Goal: Information Seeking & Learning: Learn about a topic

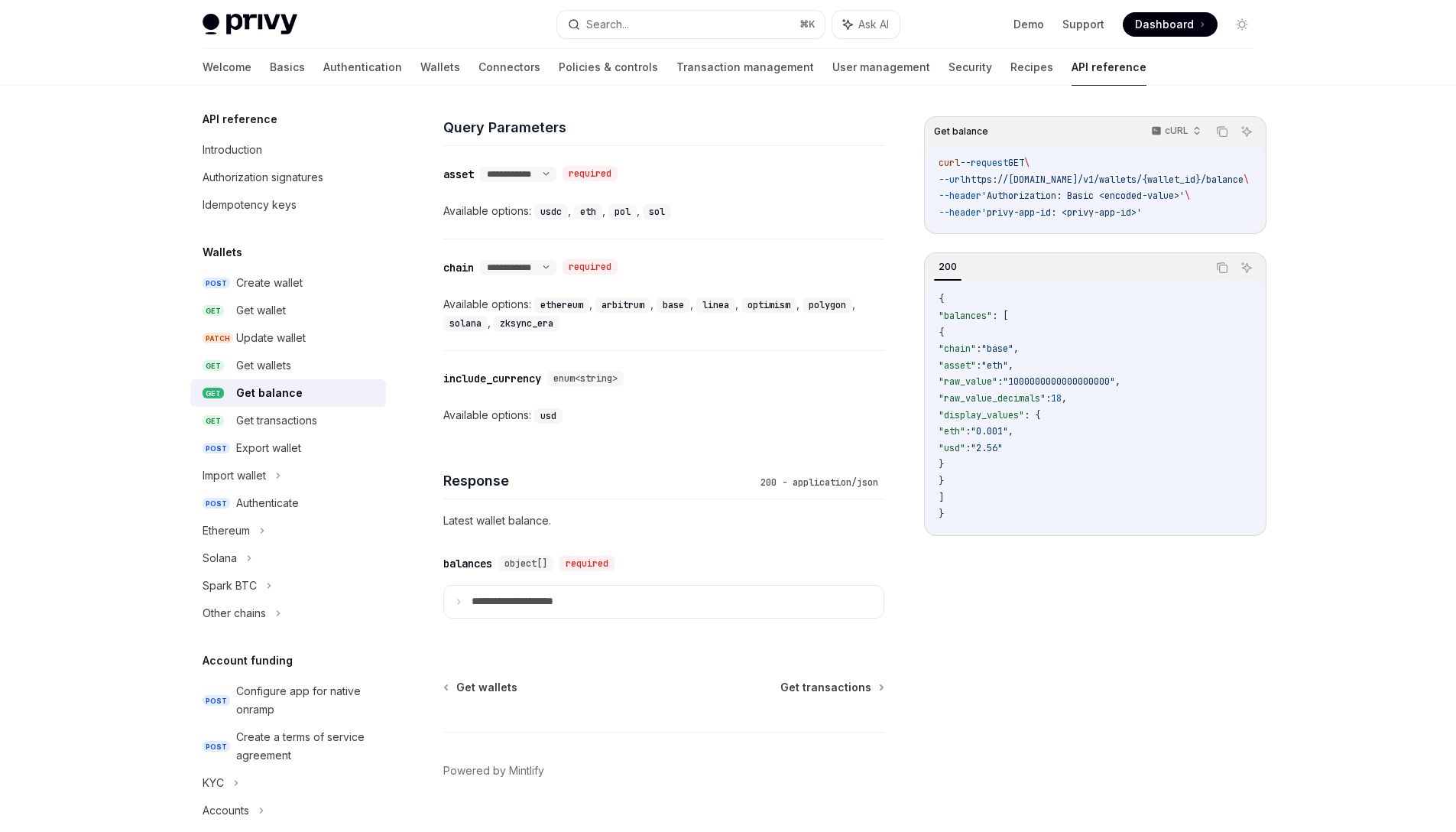
scroll to position [665, 0]
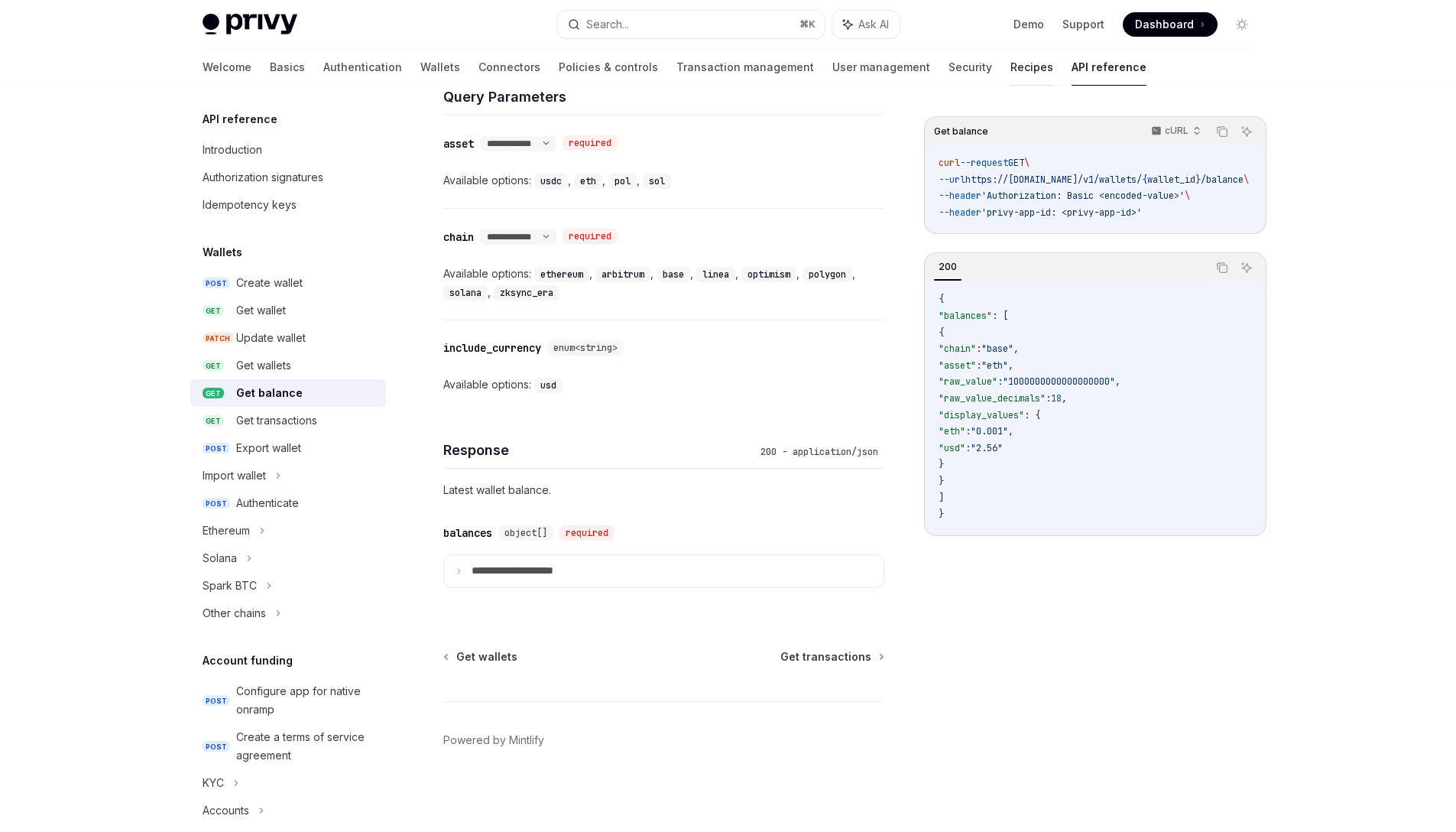
click at [1010, 69] on link "Recipes" at bounding box center [1031, 67] width 43 height 37
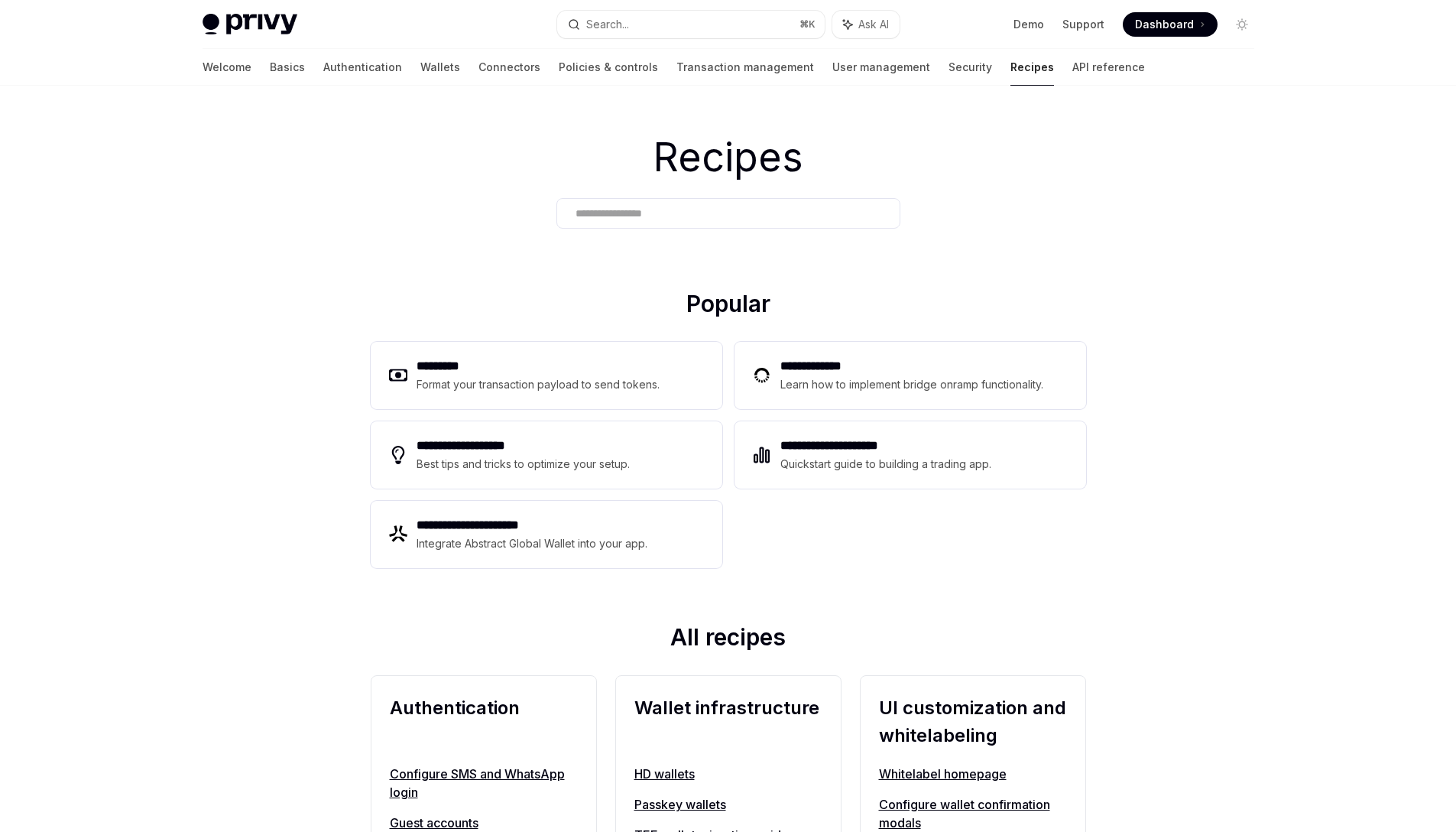
scroll to position [31, 0]
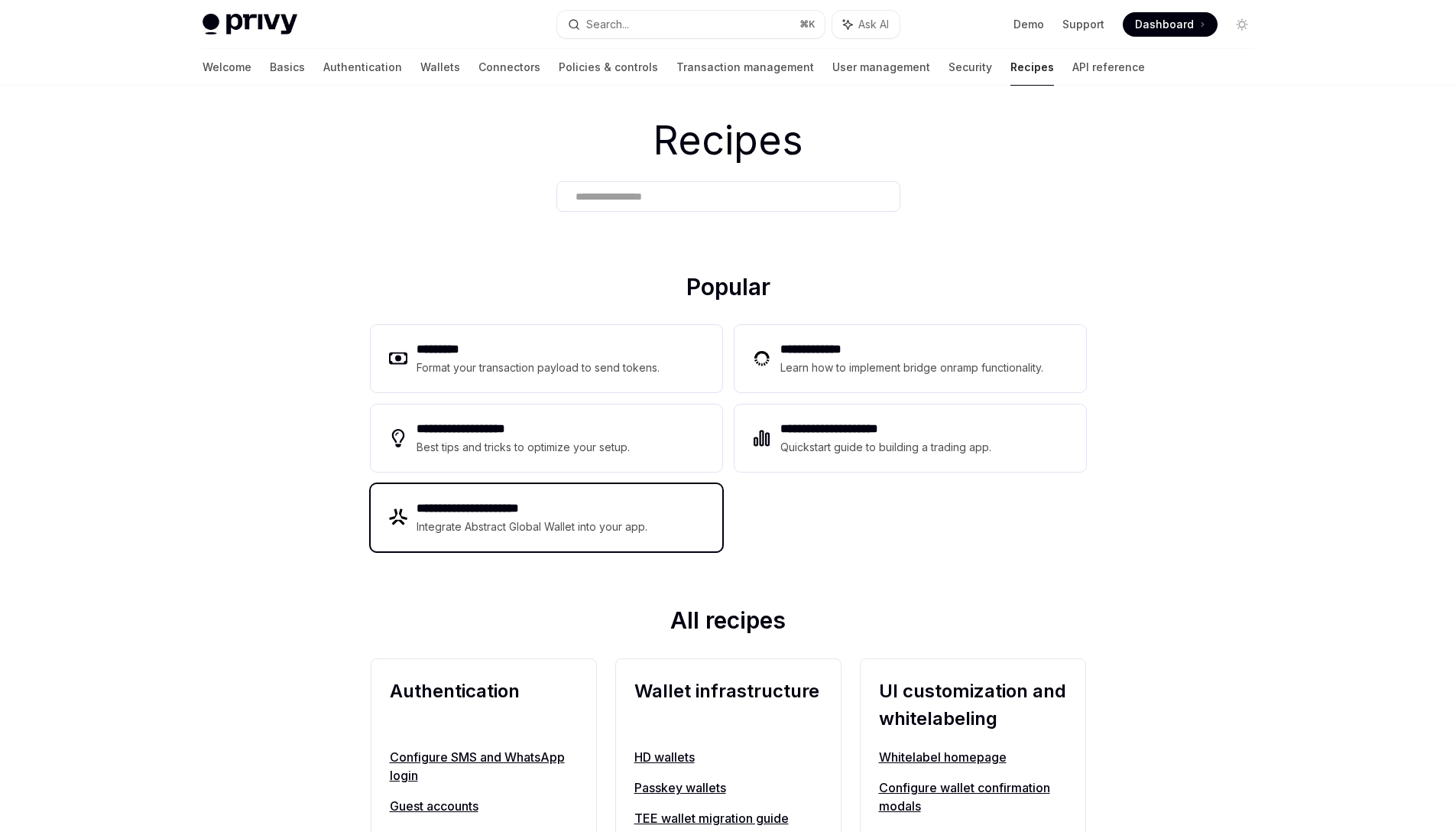
click at [593, 510] on h2 "**********" at bounding box center [532, 508] width 232 height 18
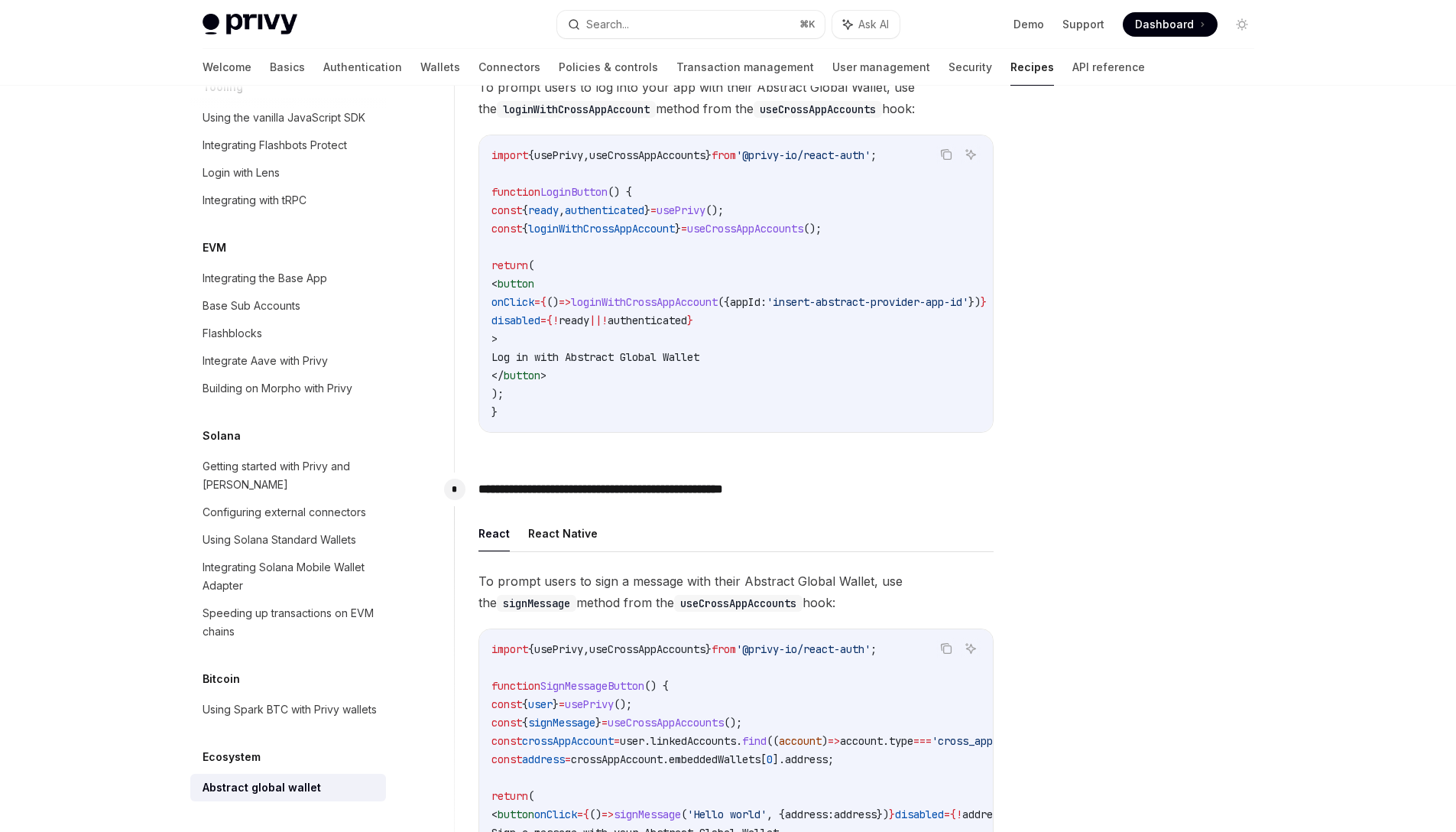
scroll to position [463, 0]
drag, startPoint x: 796, startPoint y: 429, endPoint x: 883, endPoint y: 428, distance: 87.0
click at [883, 428] on div "import { usePrivy , useCrossAppAccounts } from '@privy-io/react-auth' ; functio…" at bounding box center [735, 283] width 513 height 297
click at [883, 427] on div "import { usePrivy , useCrossAppAccounts } from '@privy-io/react-auth' ; functio…" at bounding box center [735, 283] width 513 height 297
drag, startPoint x: 846, startPoint y: 427, endPoint x: 782, endPoint y: 427, distance: 64.0
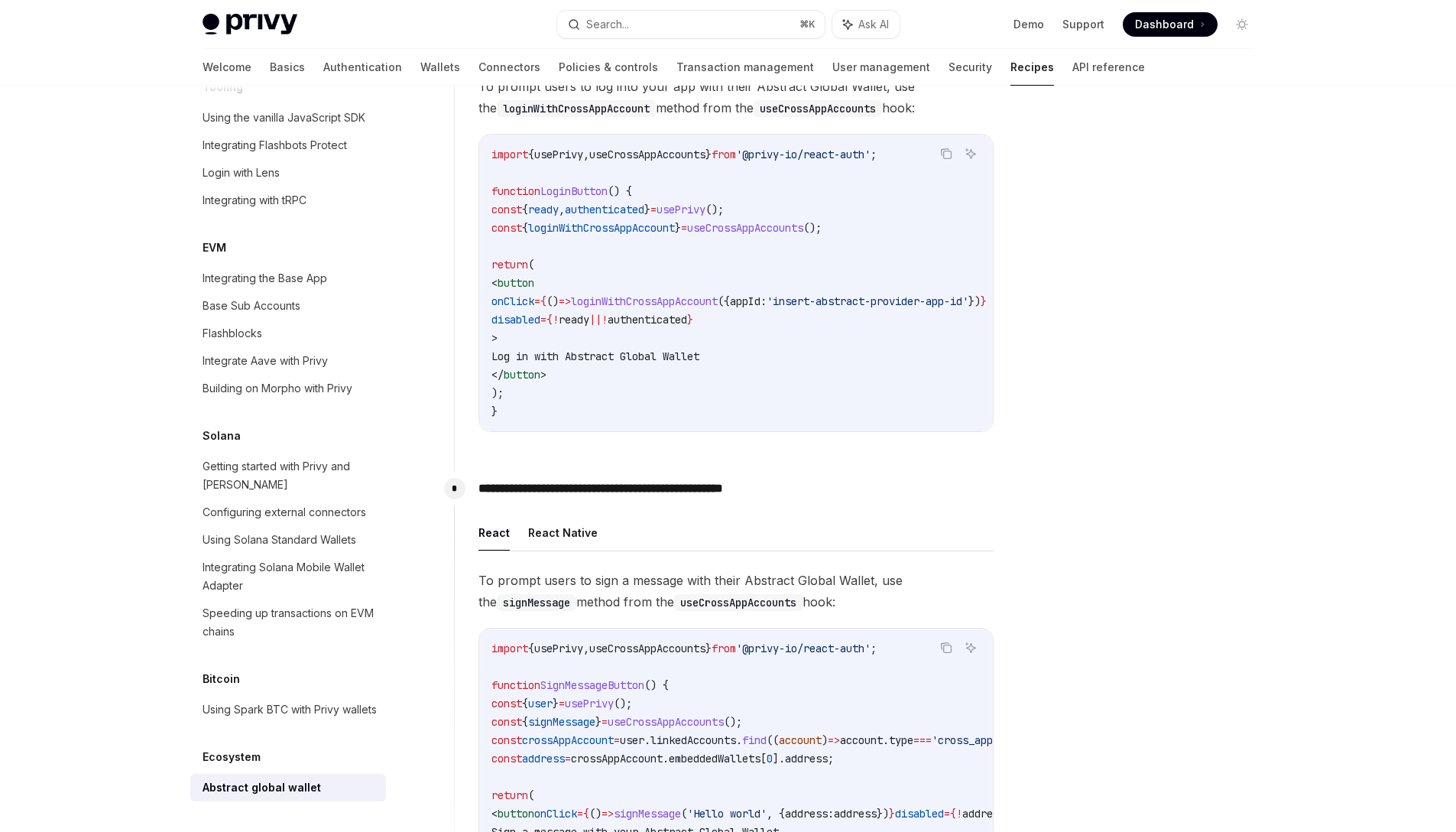
click at [784, 427] on div "import { usePrivy , useCrossAppAccounts } from '@privy-io/react-auth' ; functio…" at bounding box center [735, 283] width 513 height 297
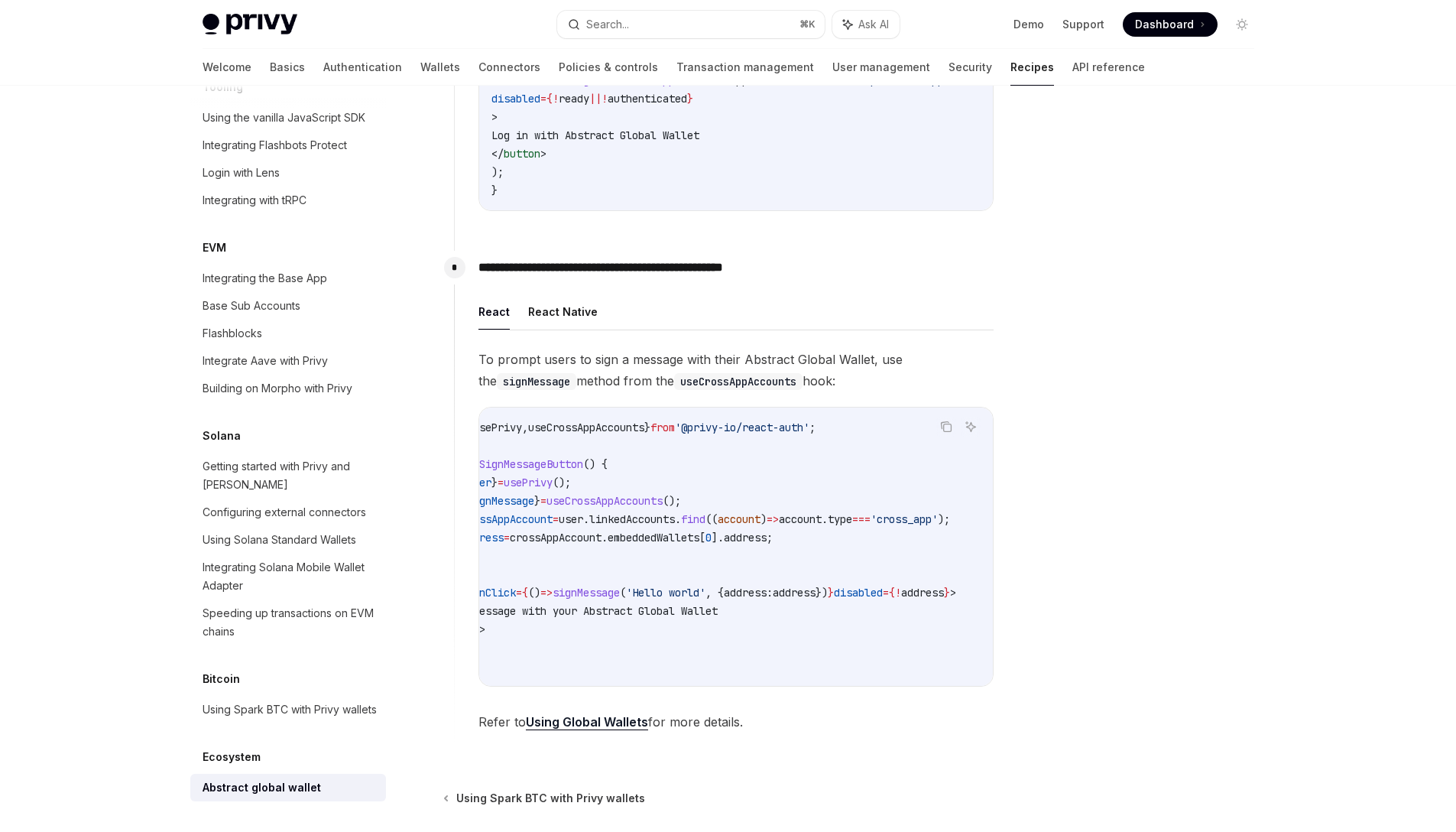
scroll to position [0, 0]
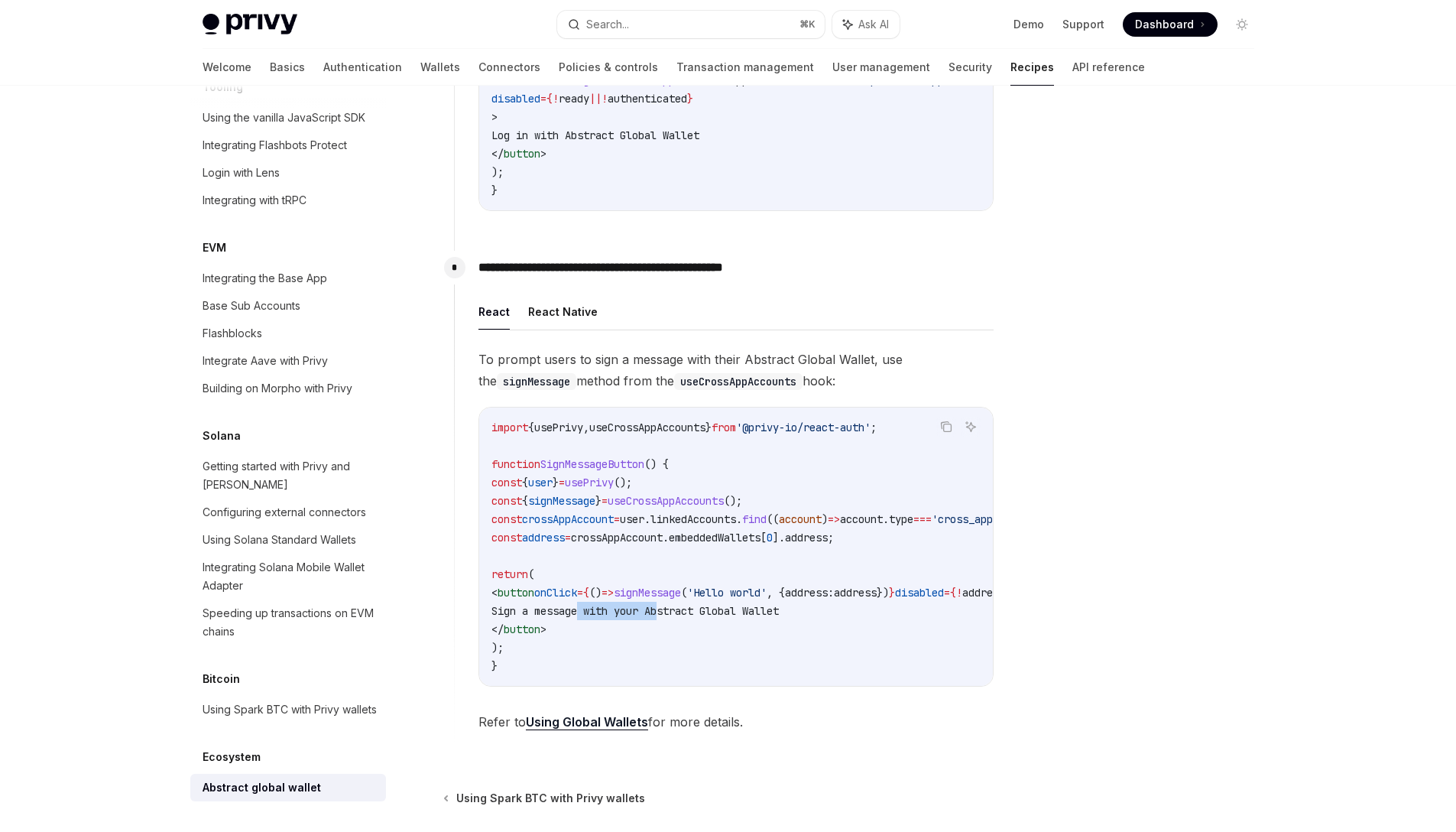
drag, startPoint x: 644, startPoint y: 614, endPoint x: 581, endPoint y: 611, distance: 63.1
click at [581, 611] on span "Sign a message with your Abstract Global Wallet" at bounding box center [635, 611] width 287 height 14
click at [581, 611] on span "Sign a message with your Abstract Global Wallet" at bounding box center [635, 611] width 287 height 14
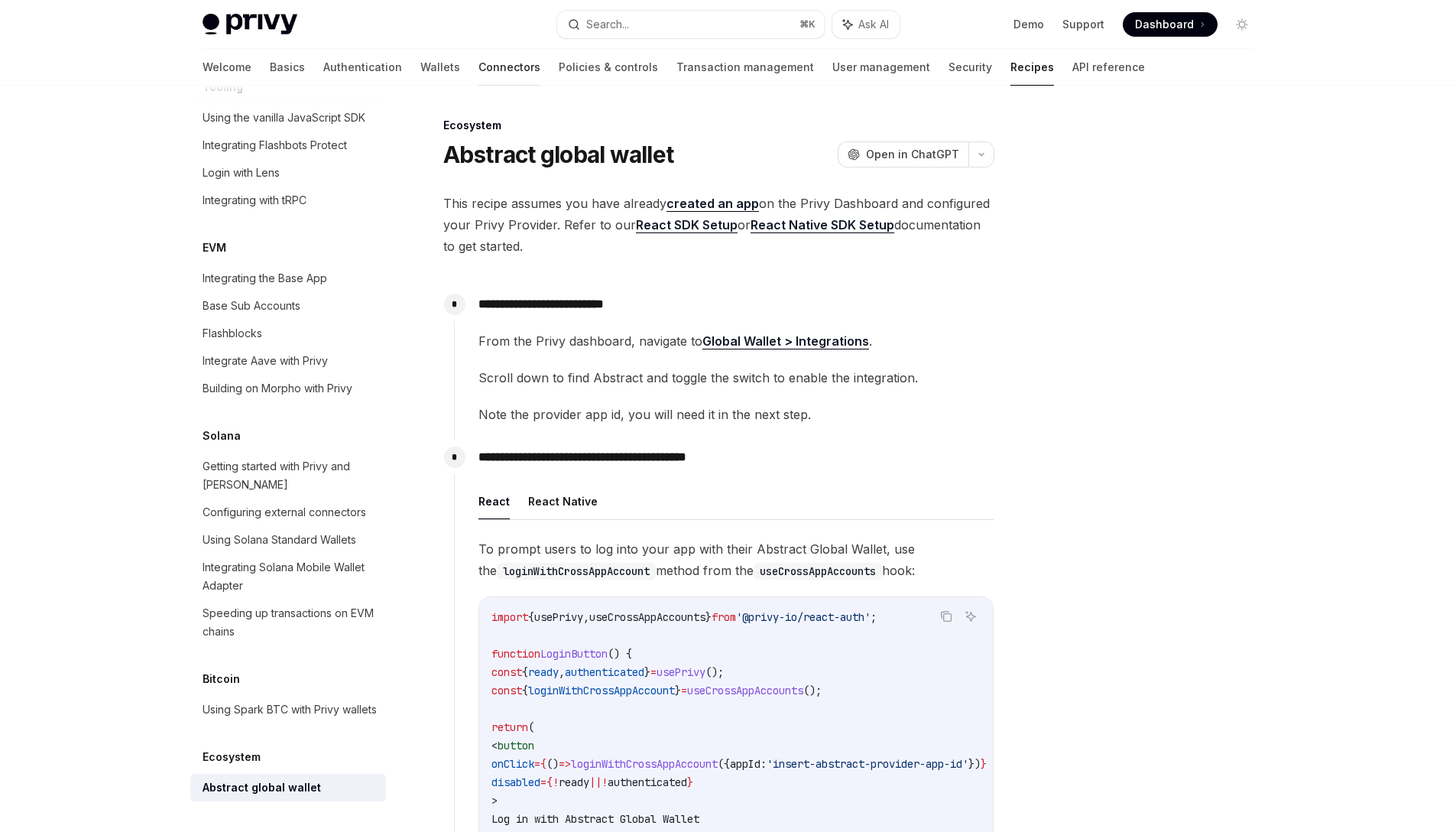
click at [478, 63] on link "Connectors" at bounding box center [509, 67] width 62 height 37
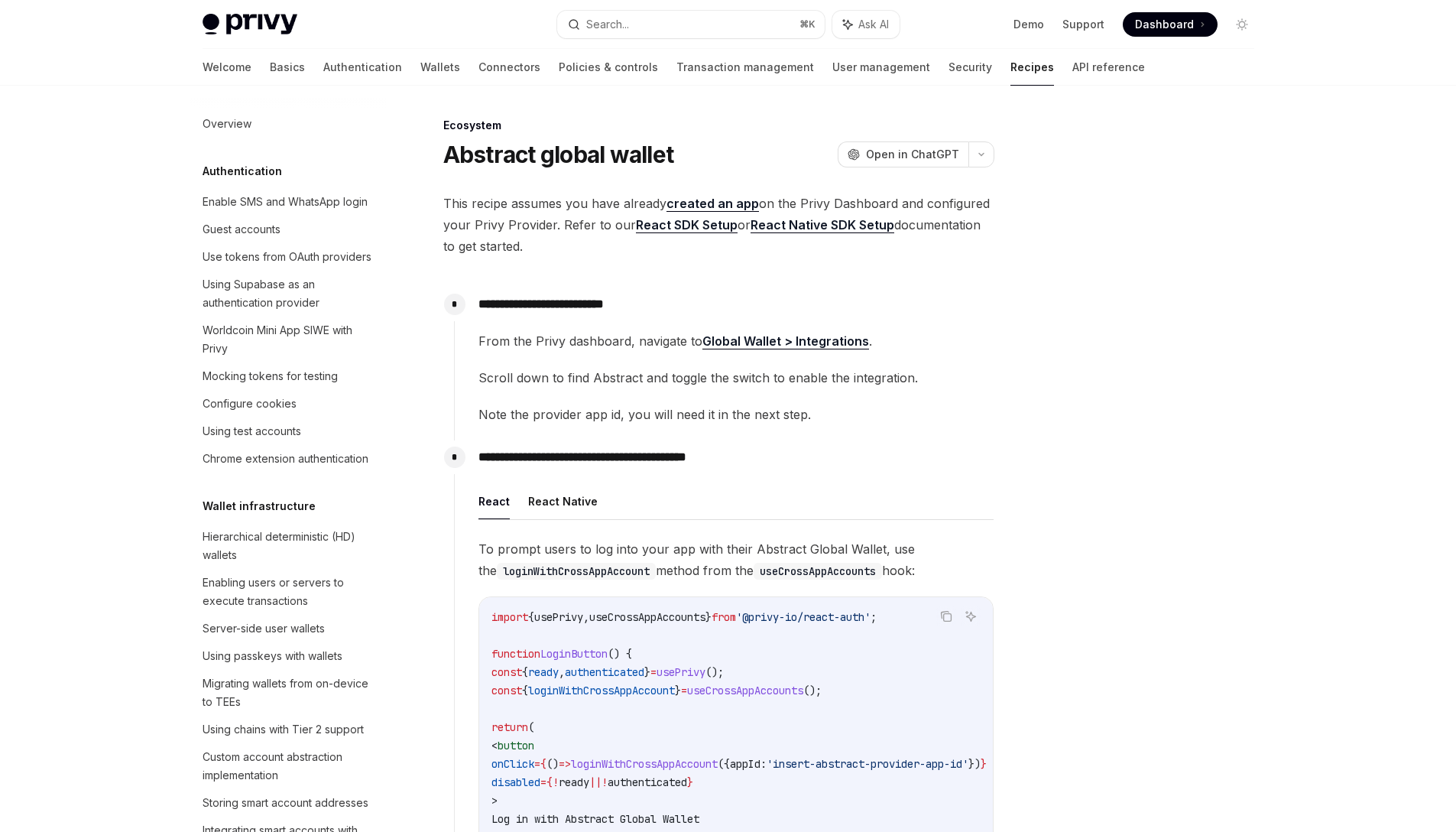
scroll to position [2194, 0]
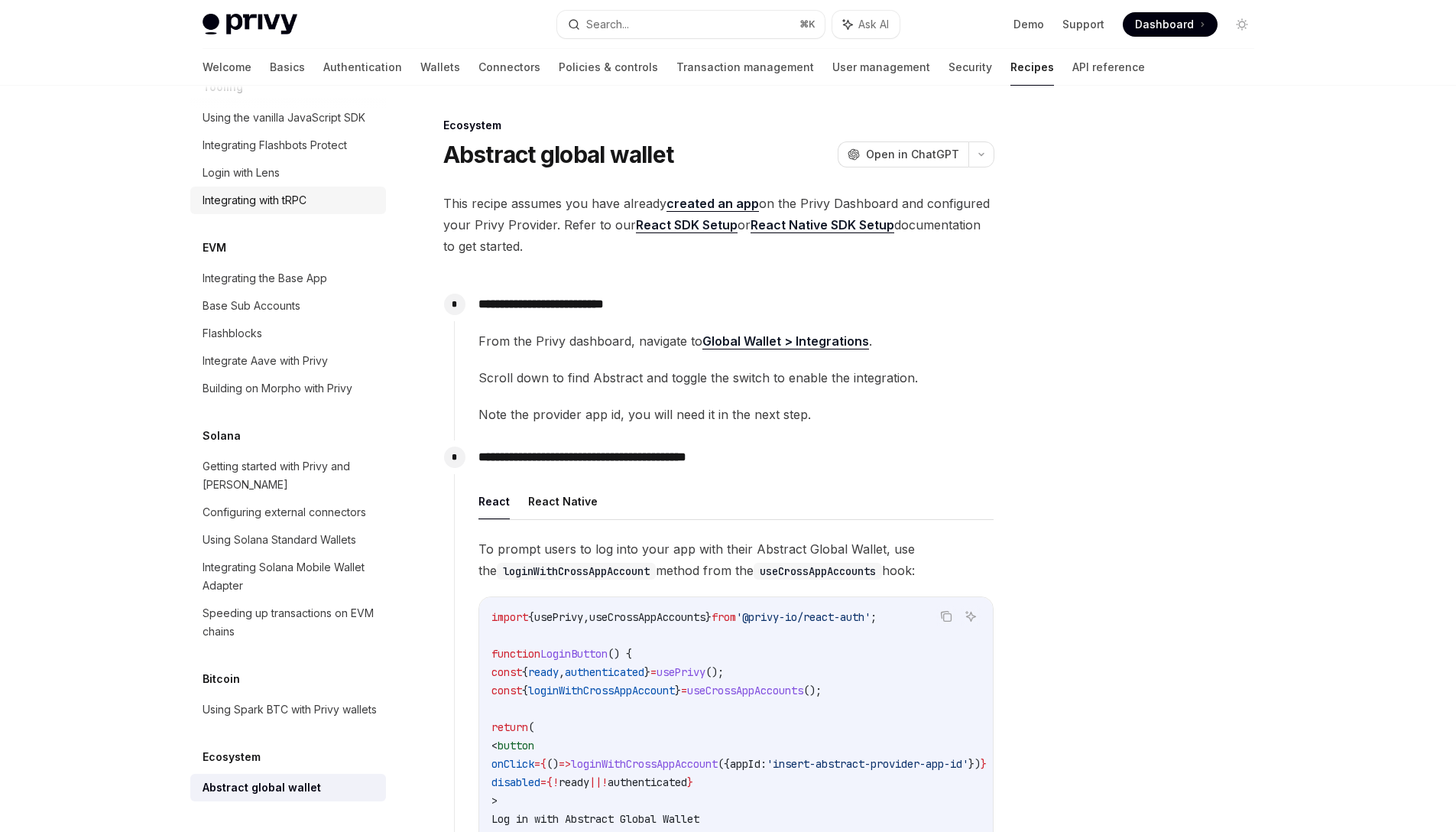
click at [286, 191] on div "Integrating with tRPC" at bounding box center [254, 200] width 104 height 18
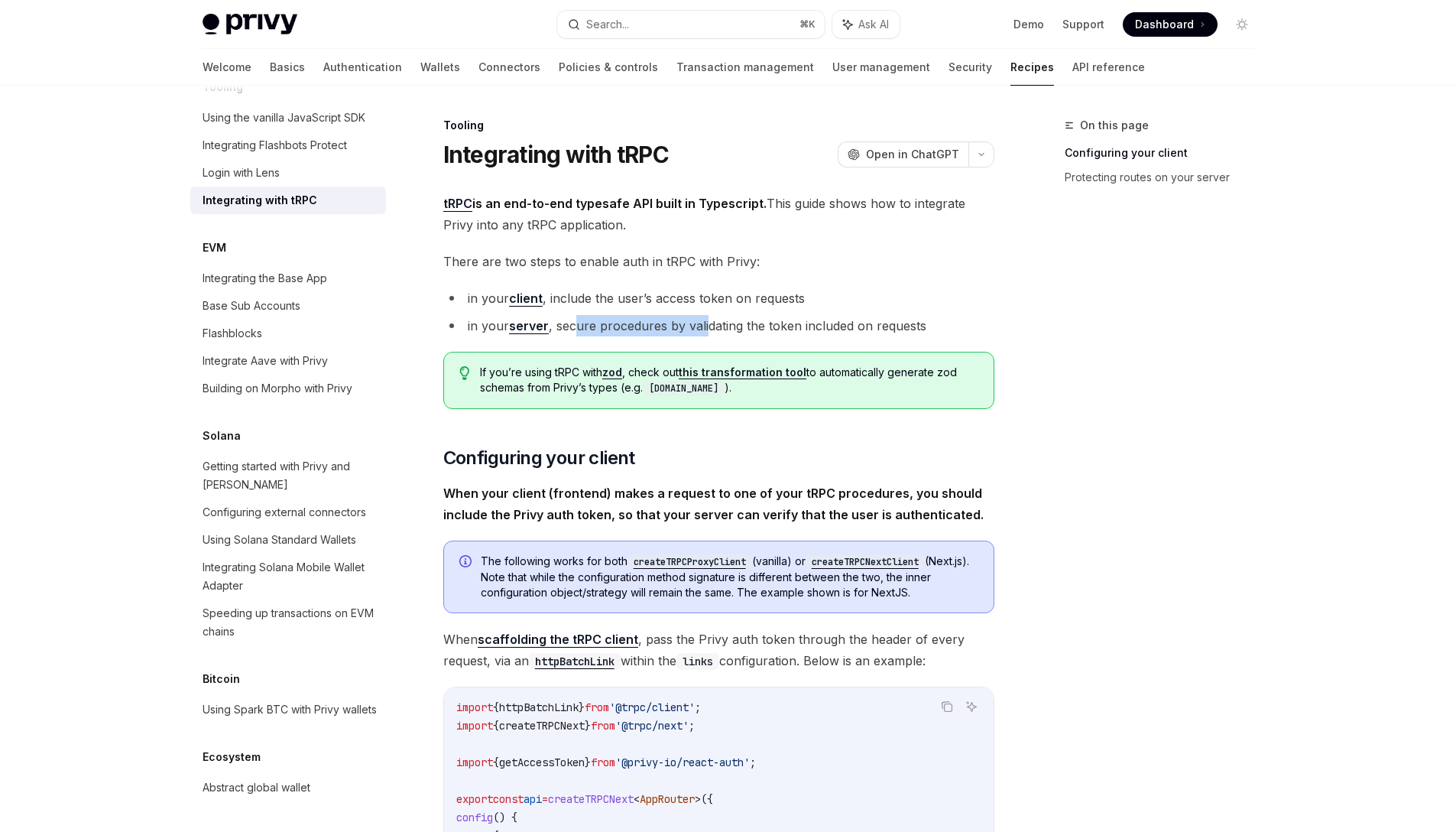
drag, startPoint x: 654, startPoint y: 329, endPoint x: 706, endPoint y: 328, distance: 52.0
click at [706, 328] on li "in your server , secure procedures by validating the token included on requests" at bounding box center [719, 325] width 551 height 21
click at [693, 330] on li "in your server , secure procedures by validating the token included on requests" at bounding box center [719, 325] width 551 height 21
drag, startPoint x: 693, startPoint y: 330, endPoint x: 616, endPoint y: 322, distance: 77.4
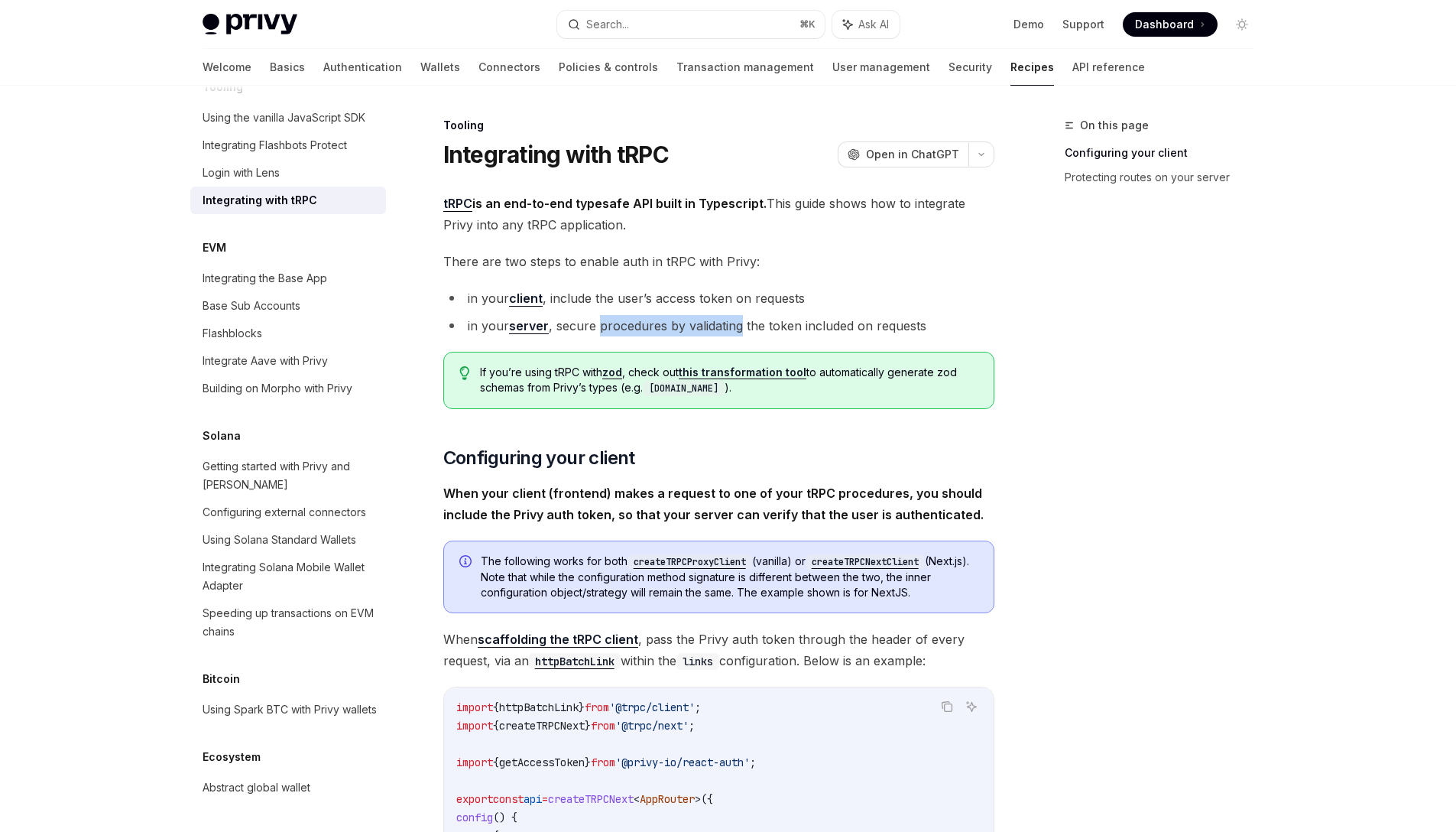
click at [616, 322] on li "in your server , secure procedures by validating the token included on requests" at bounding box center [719, 325] width 551 height 21
click at [616, 322] on li "in your server , secure procedures by validating the token included on requests" at bounding box center [719, 325] width 551 height 21
click at [613, 326] on li "in your server , secure procedures by validating the token included on requests" at bounding box center [719, 325] width 551 height 21
click at [609, 328] on li "in your server , secure procedures by validating the token included on requests" at bounding box center [719, 325] width 551 height 21
click at [608, 328] on li "in your server , secure procedures by validating the token included on requests" at bounding box center [719, 325] width 551 height 21
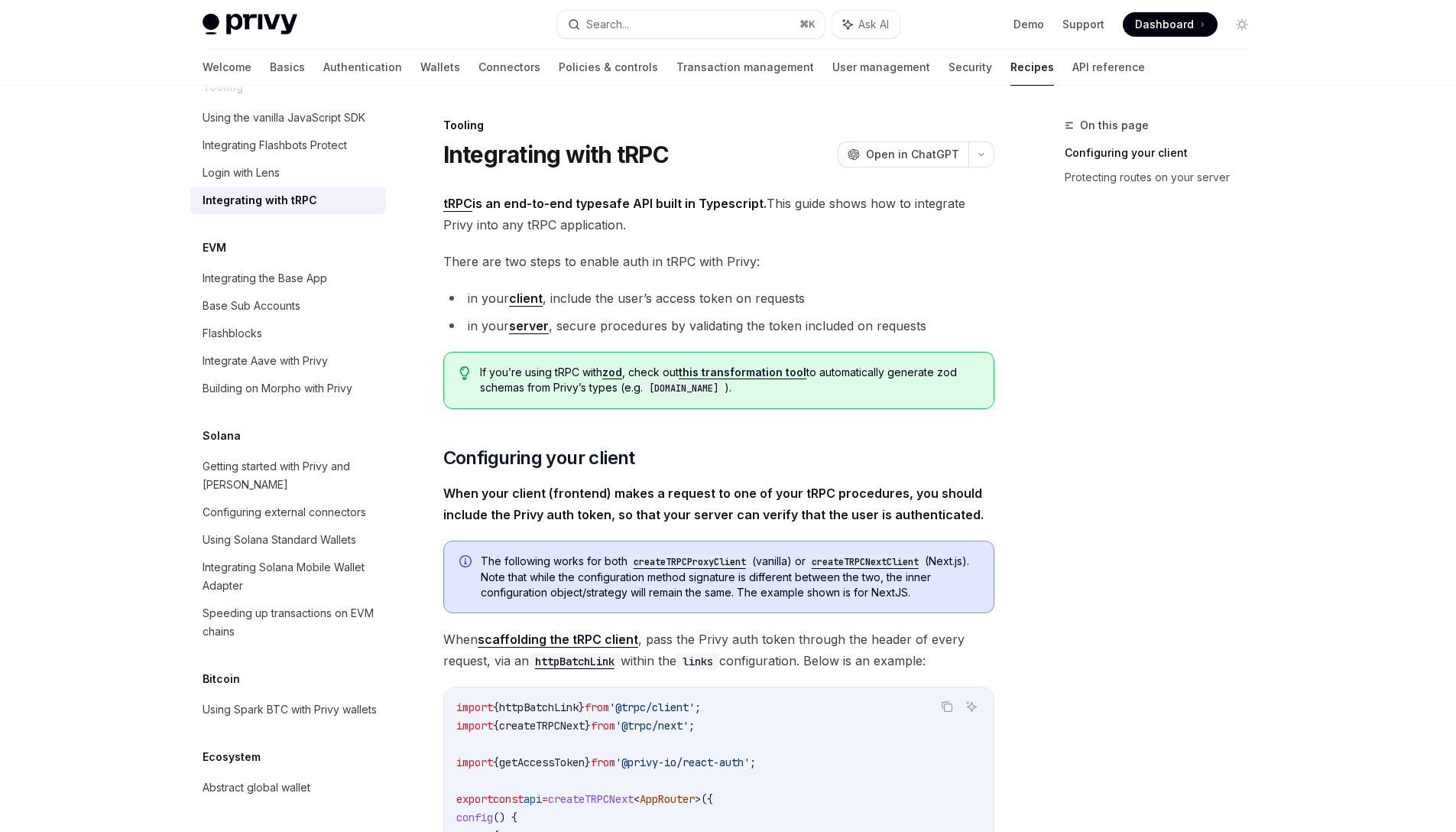
click at [566, 352] on div "If you’re using tRPC with zod , check out this transformation tool to automatic…" at bounding box center [719, 380] width 551 height 57
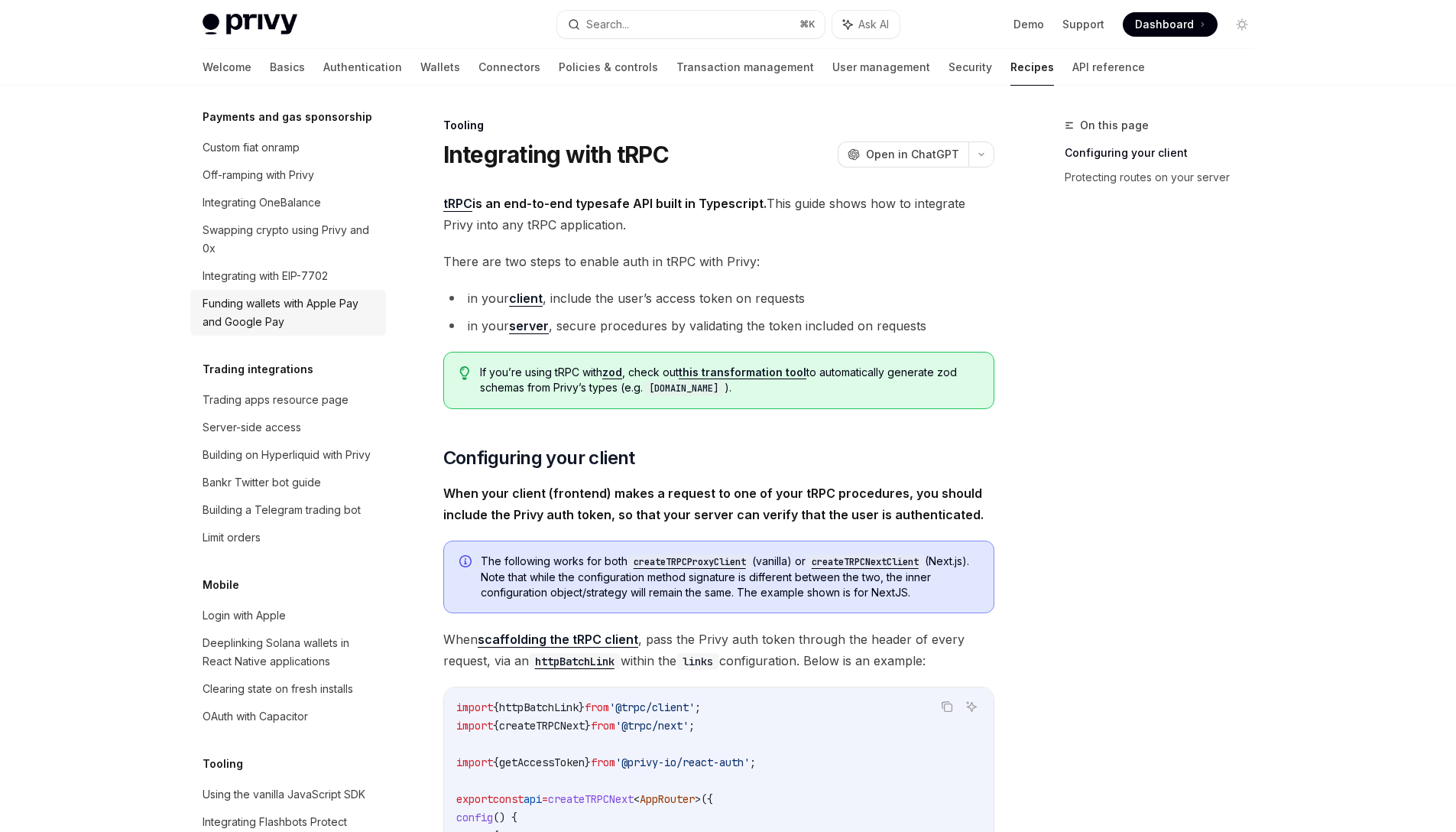
scroll to position [1350, 0]
click at [285, 287] on div "Integrating with EIP-7702" at bounding box center [265, 278] width 125 height 18
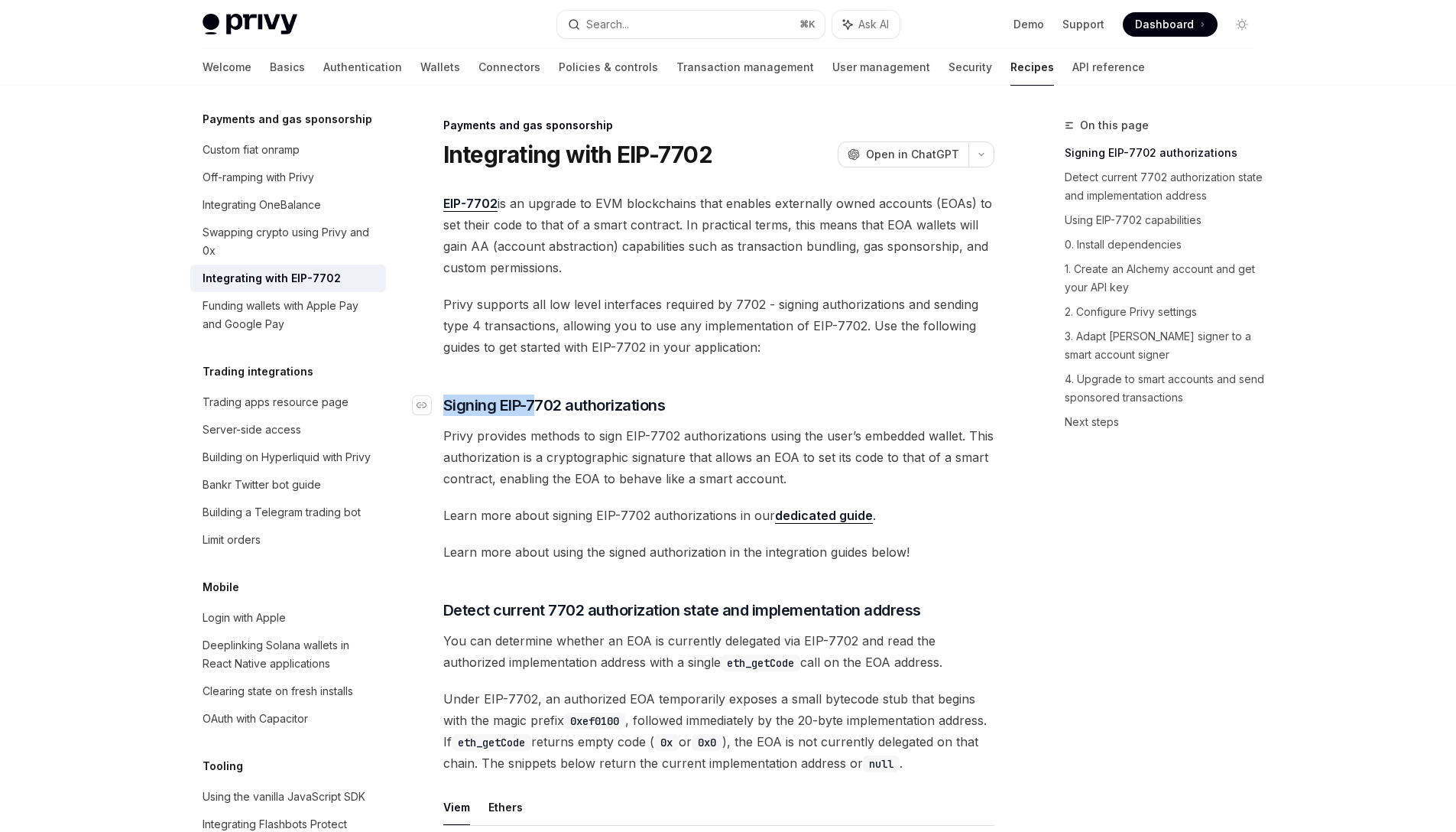
drag, startPoint x: 537, startPoint y: 366, endPoint x: 540, endPoint y: 407, distance: 41.1
click at [540, 407] on span "Signing EIP-7702 authorizations" at bounding box center [555, 405] width 222 height 21
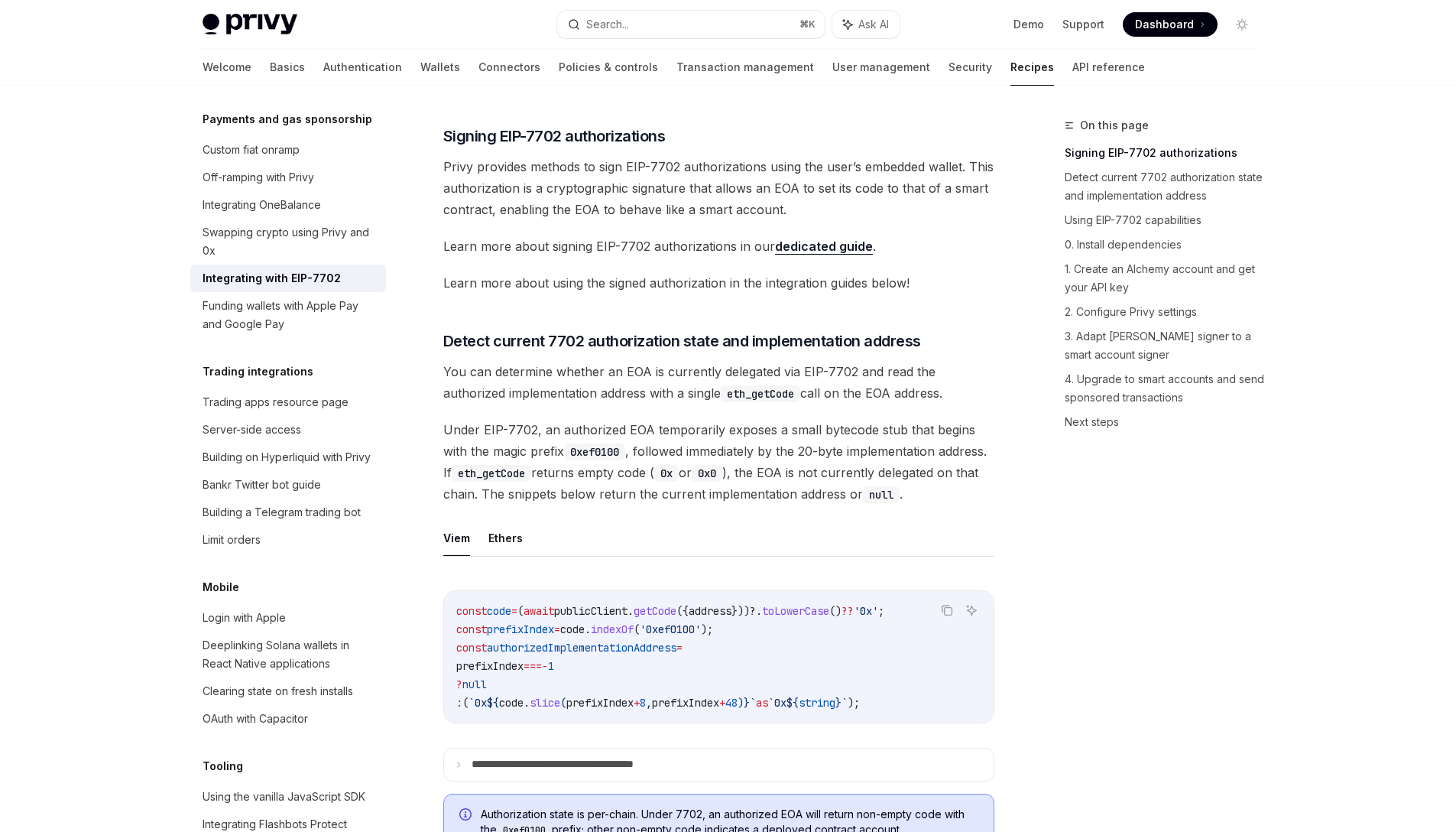
scroll to position [254, 0]
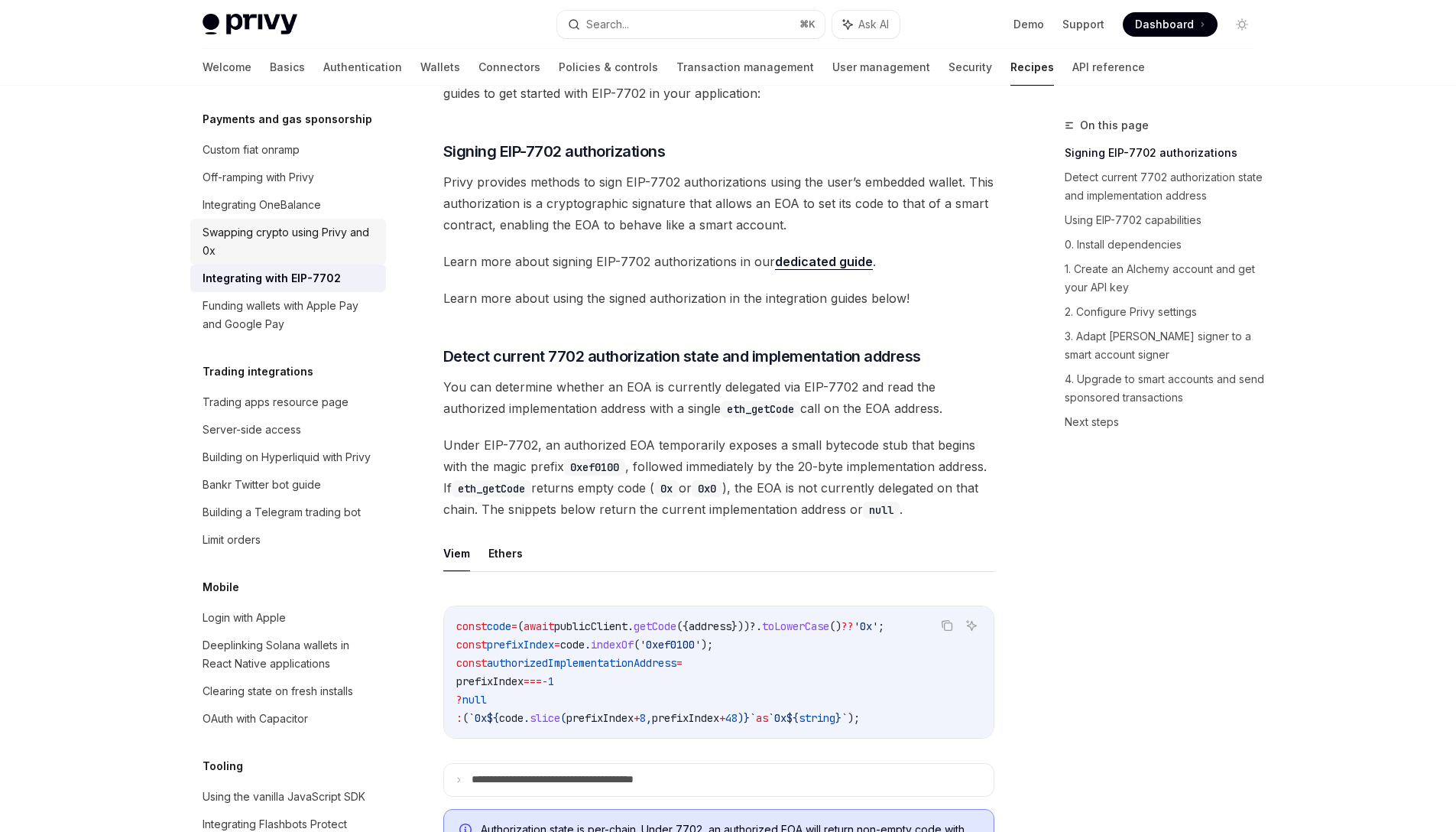
click at [258, 260] on div "Swapping crypto using Privy and 0x" at bounding box center [289, 241] width 174 height 37
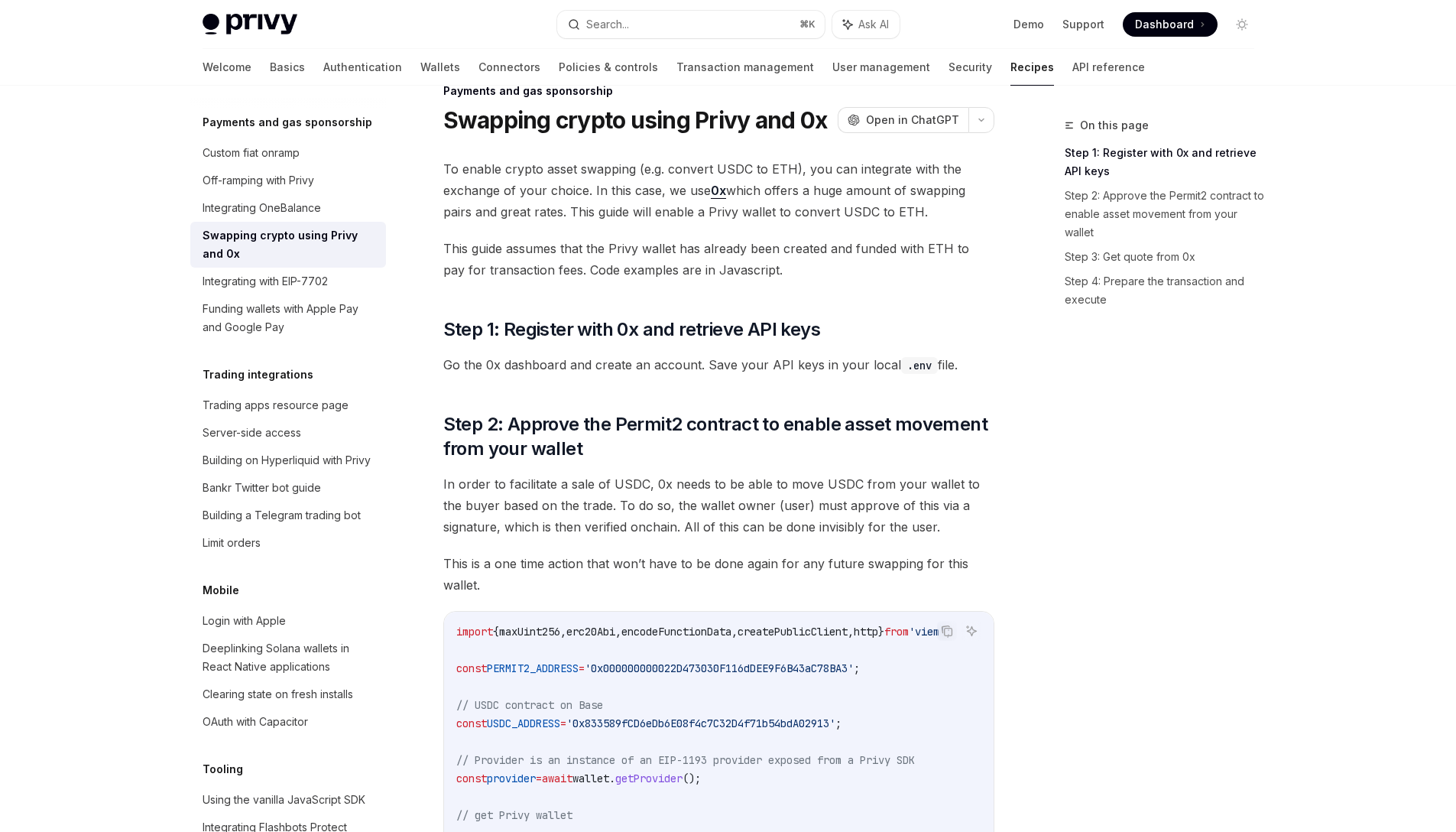
scroll to position [1286, 0]
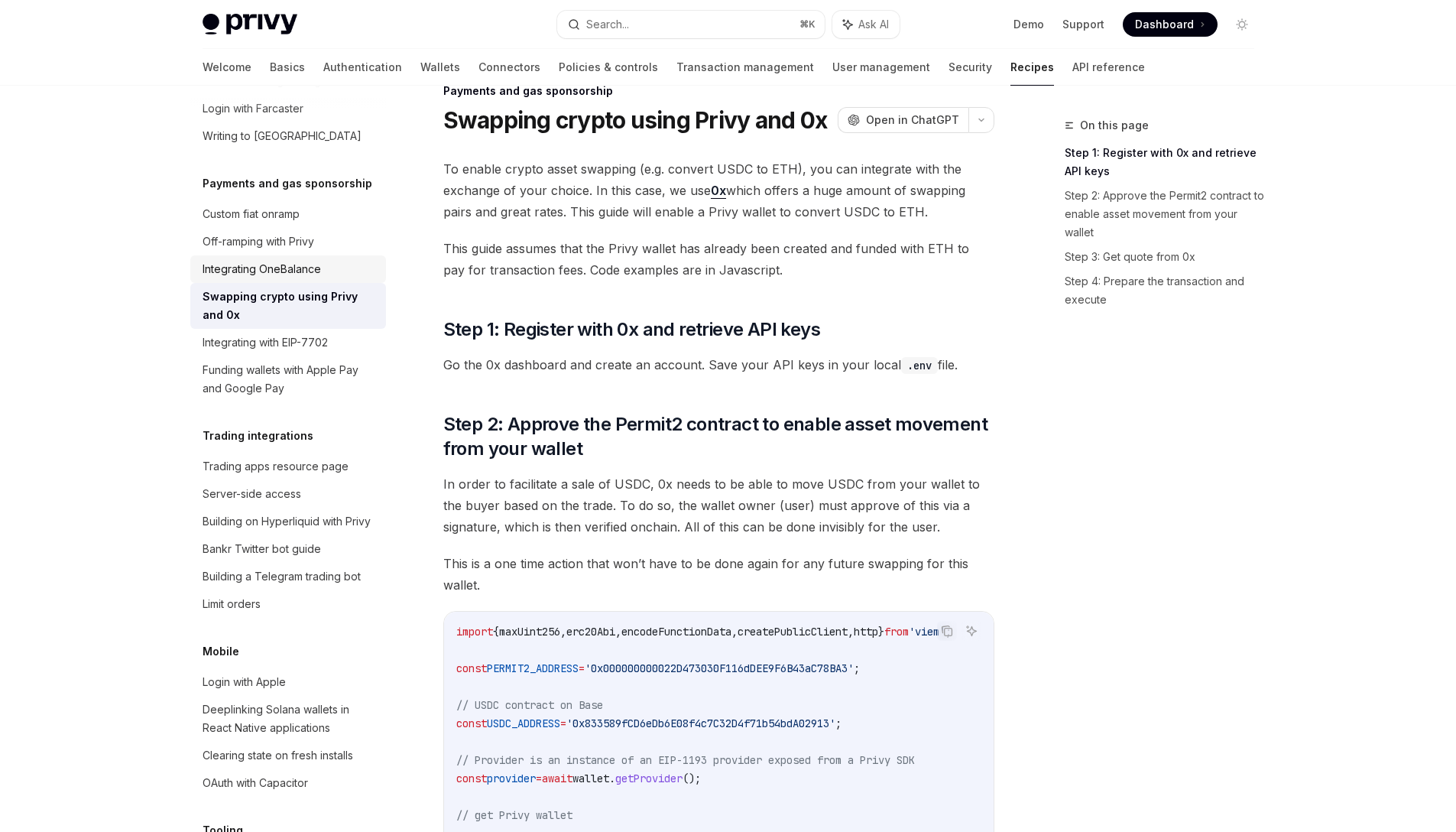
click at [274, 279] on div "Integrating OneBalance" at bounding box center [261, 268] width 118 height 18
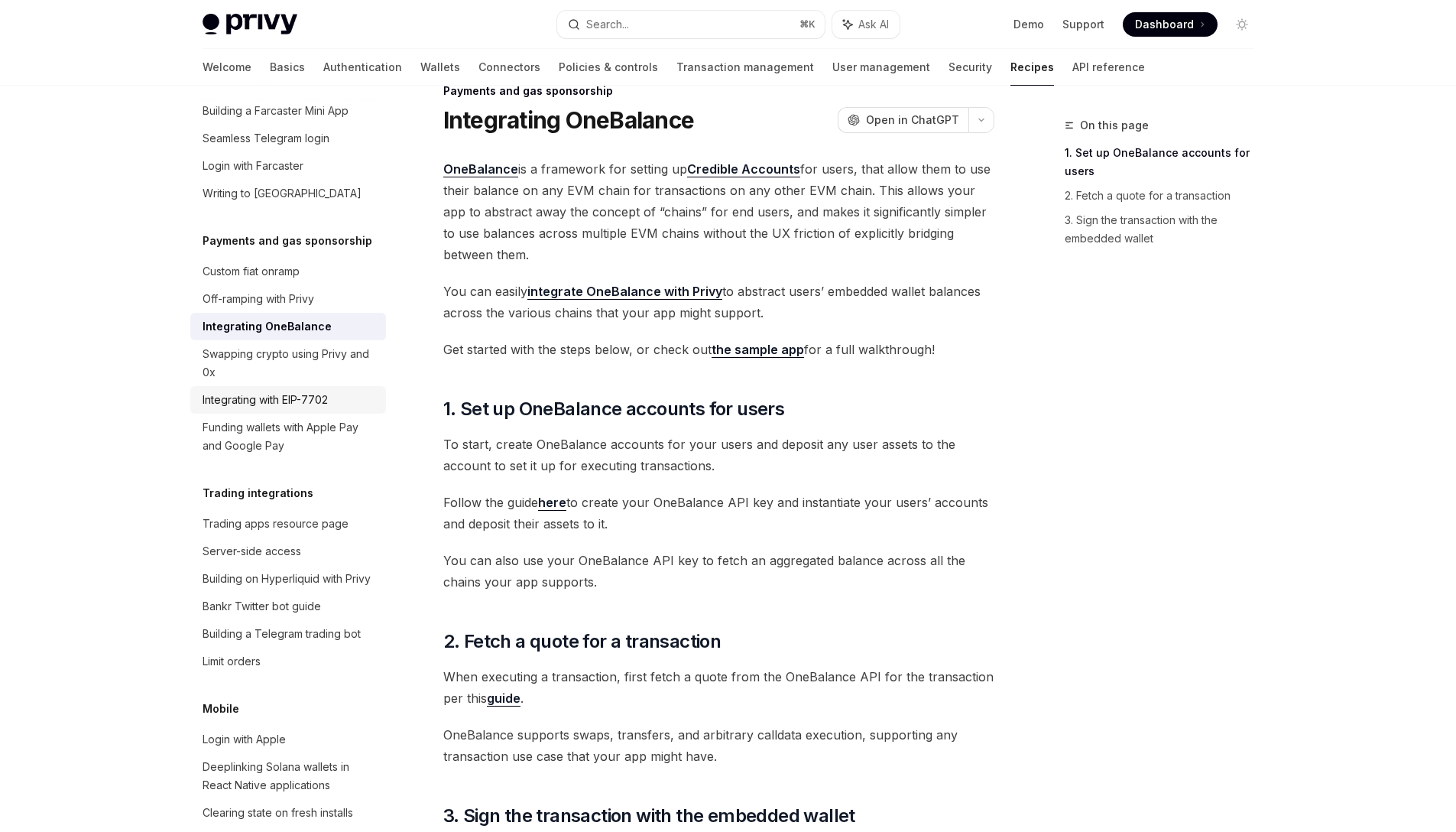
scroll to position [1228, 0]
click at [285, 309] on div "Off-ramping with Privy" at bounding box center [258, 299] width 112 height 18
type textarea "*"
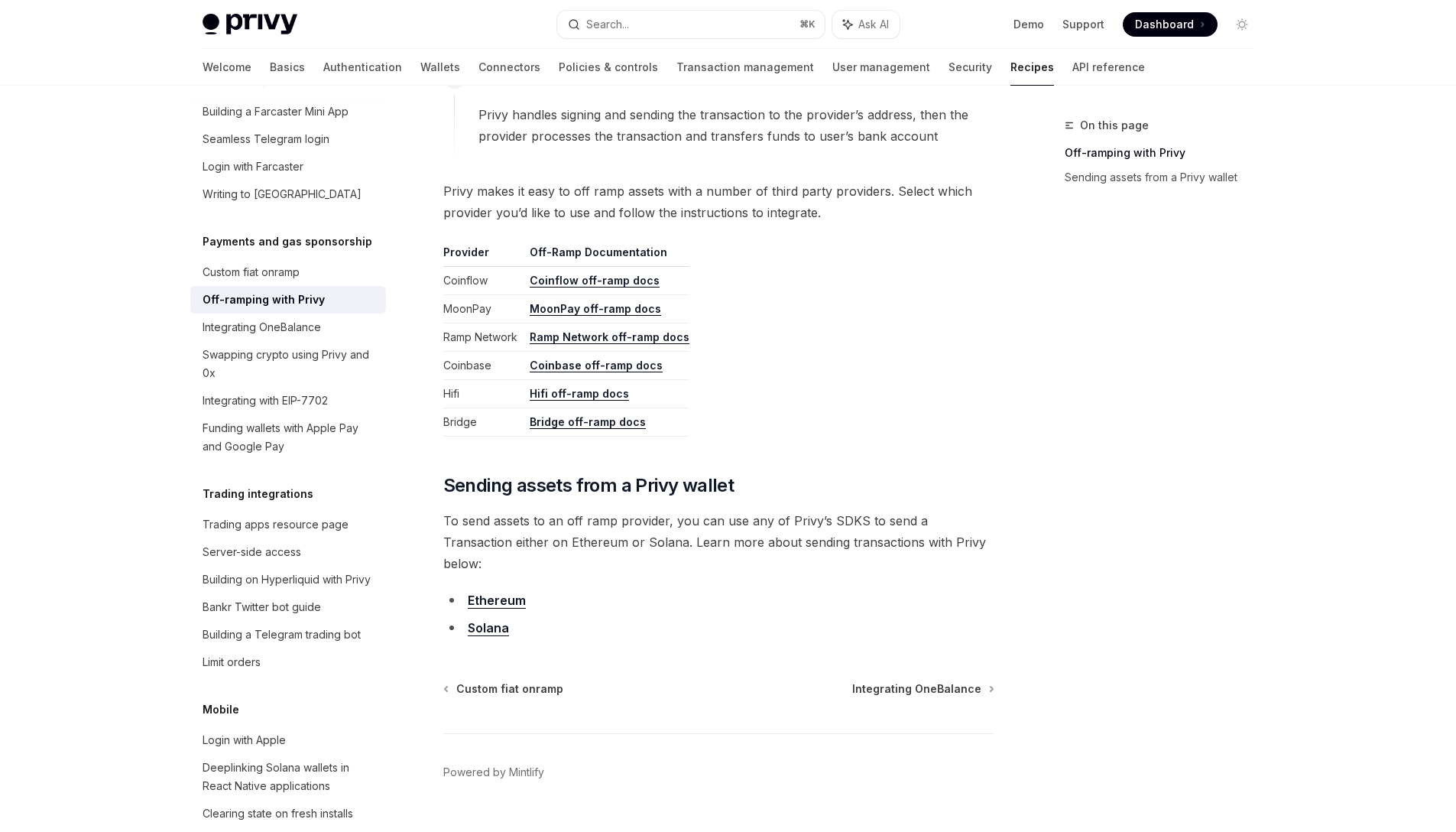
scroll to position [647, 0]
click at [498, 593] on link "Ethereum" at bounding box center [497, 601] width 58 height 16
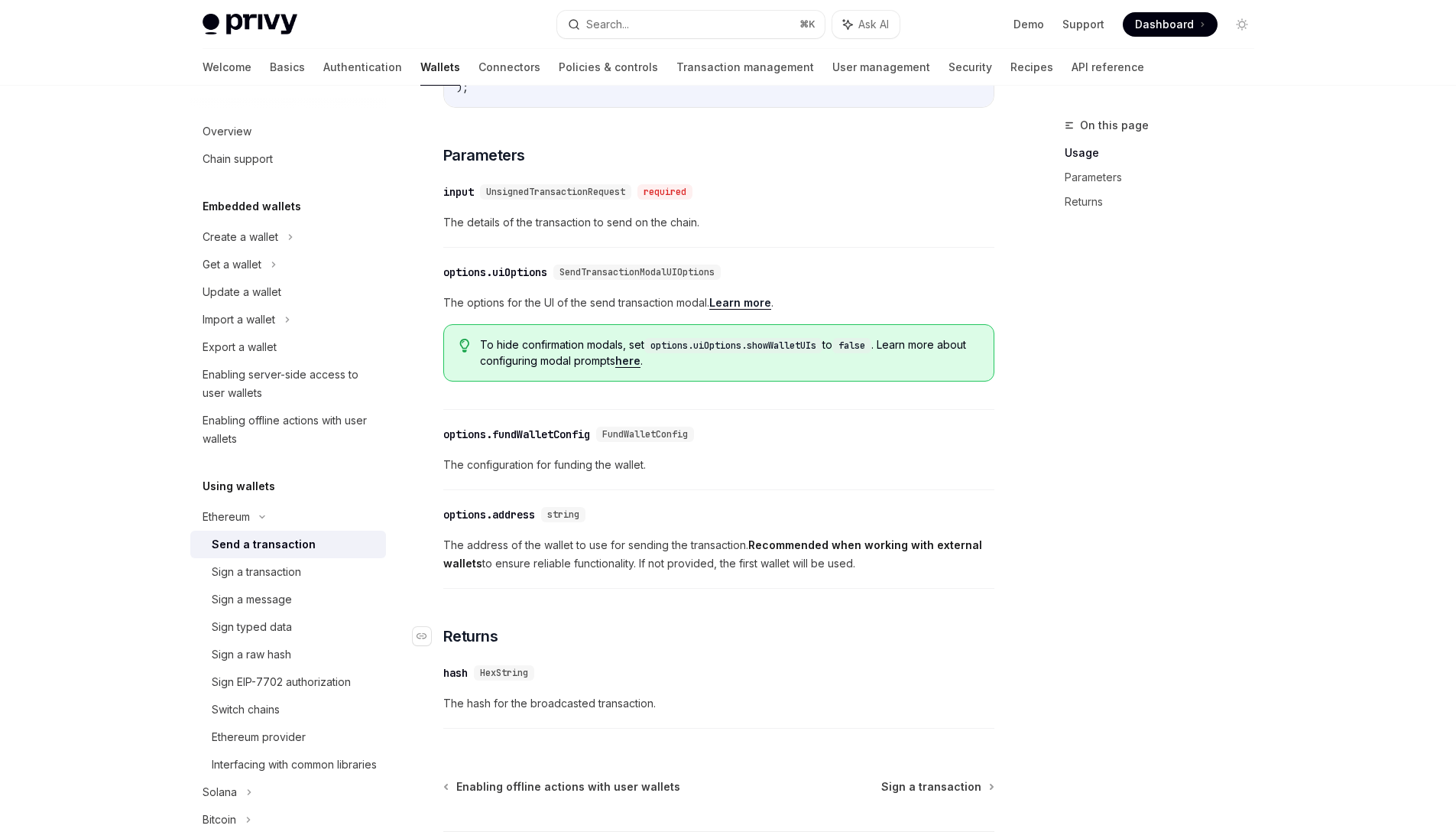
scroll to position [574, 0]
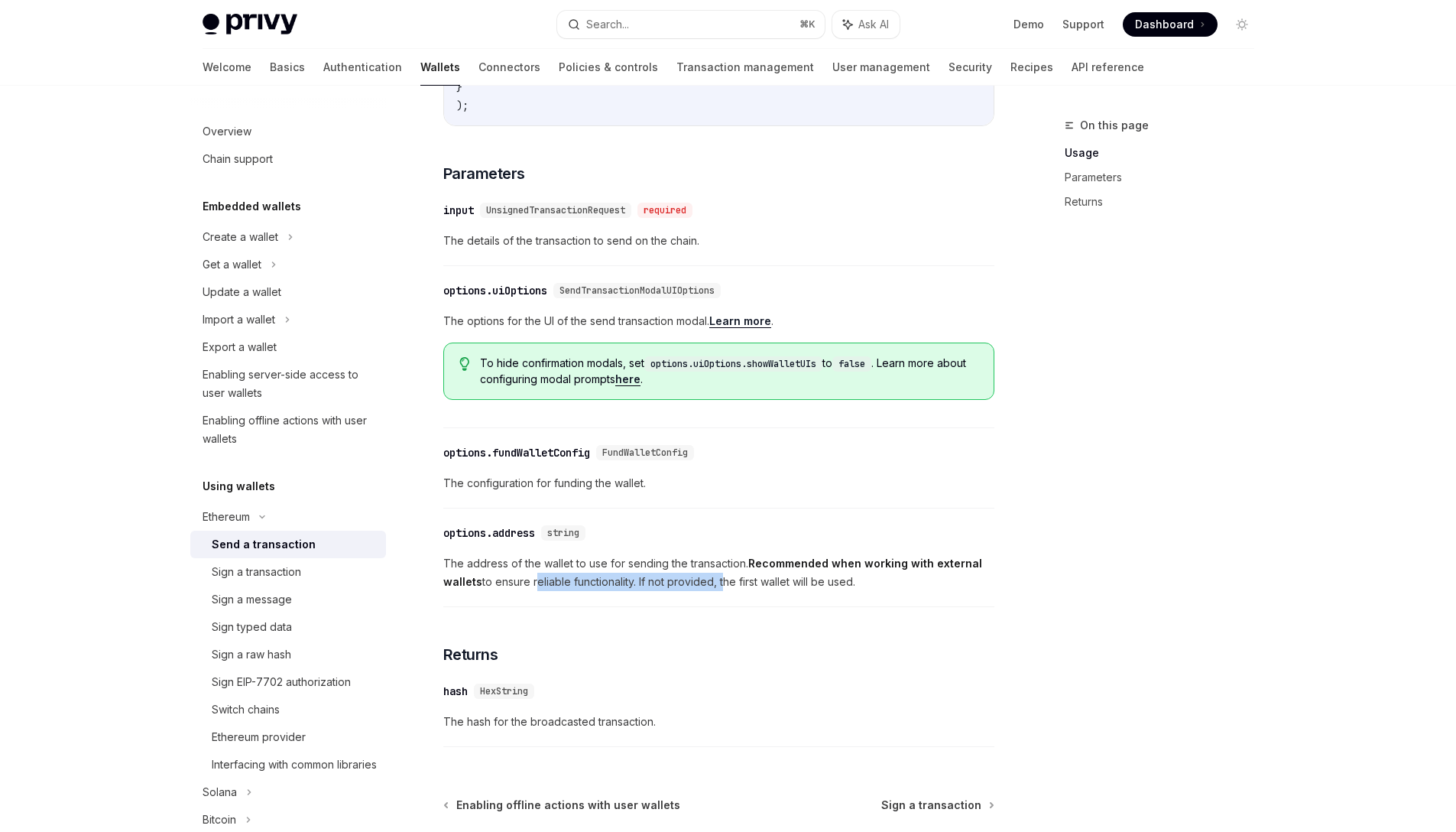
drag, startPoint x: 533, startPoint y: 589, endPoint x: 722, endPoint y: 589, distance: 189.0
click at [722, 589] on span "The address of the wallet to use for sending the transaction. Recommended when …" at bounding box center [719, 572] width 551 height 37
drag, startPoint x: 683, startPoint y: 593, endPoint x: 582, endPoint y: 602, distance: 101.4
click at [582, 591] on span "The address of the wallet to use for sending the transaction. Recommended when …" at bounding box center [719, 572] width 551 height 37
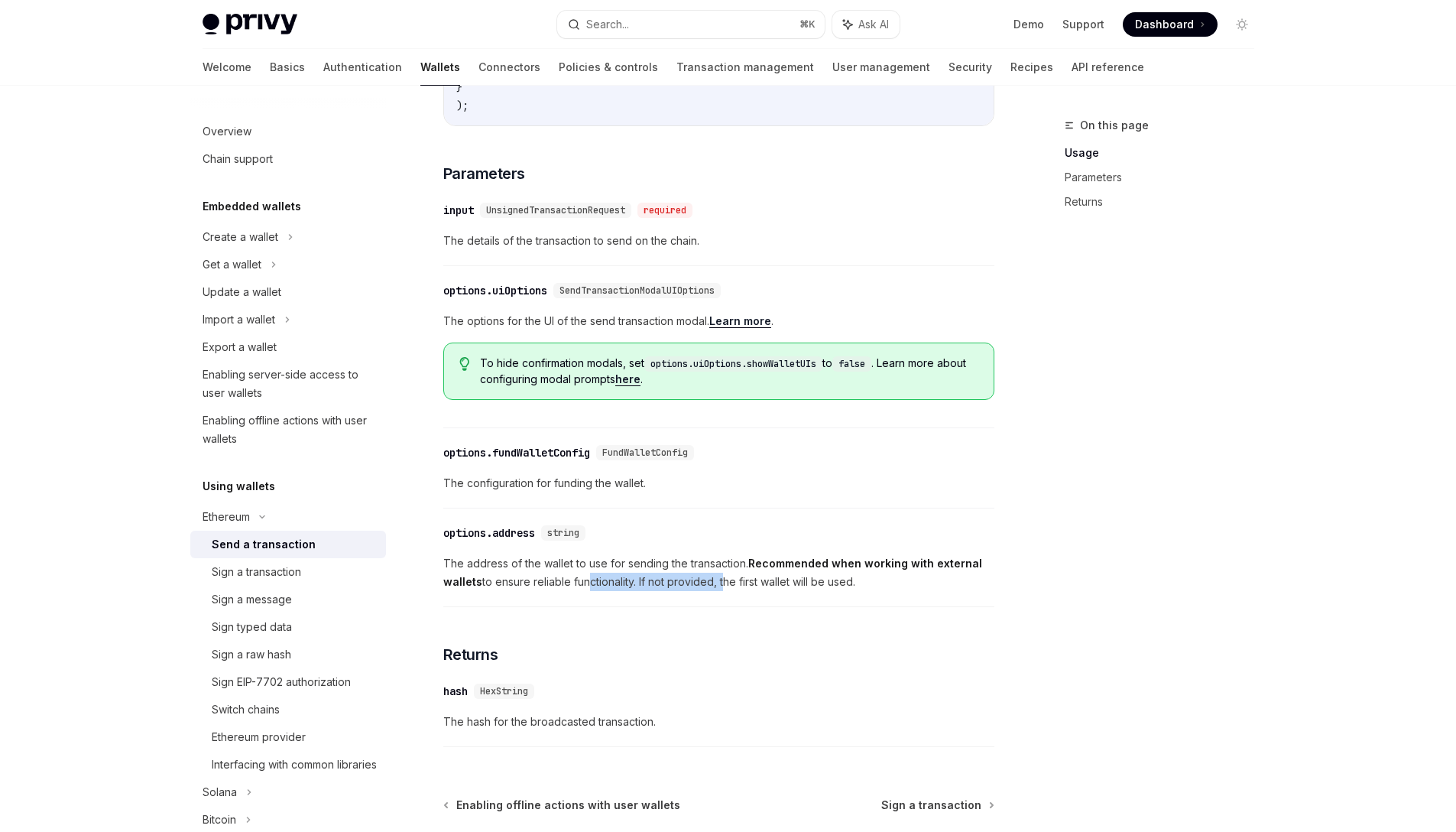
click at [582, 591] on span "The address of the wallet to use for sending the transaction. Recommended when …" at bounding box center [719, 572] width 551 height 37
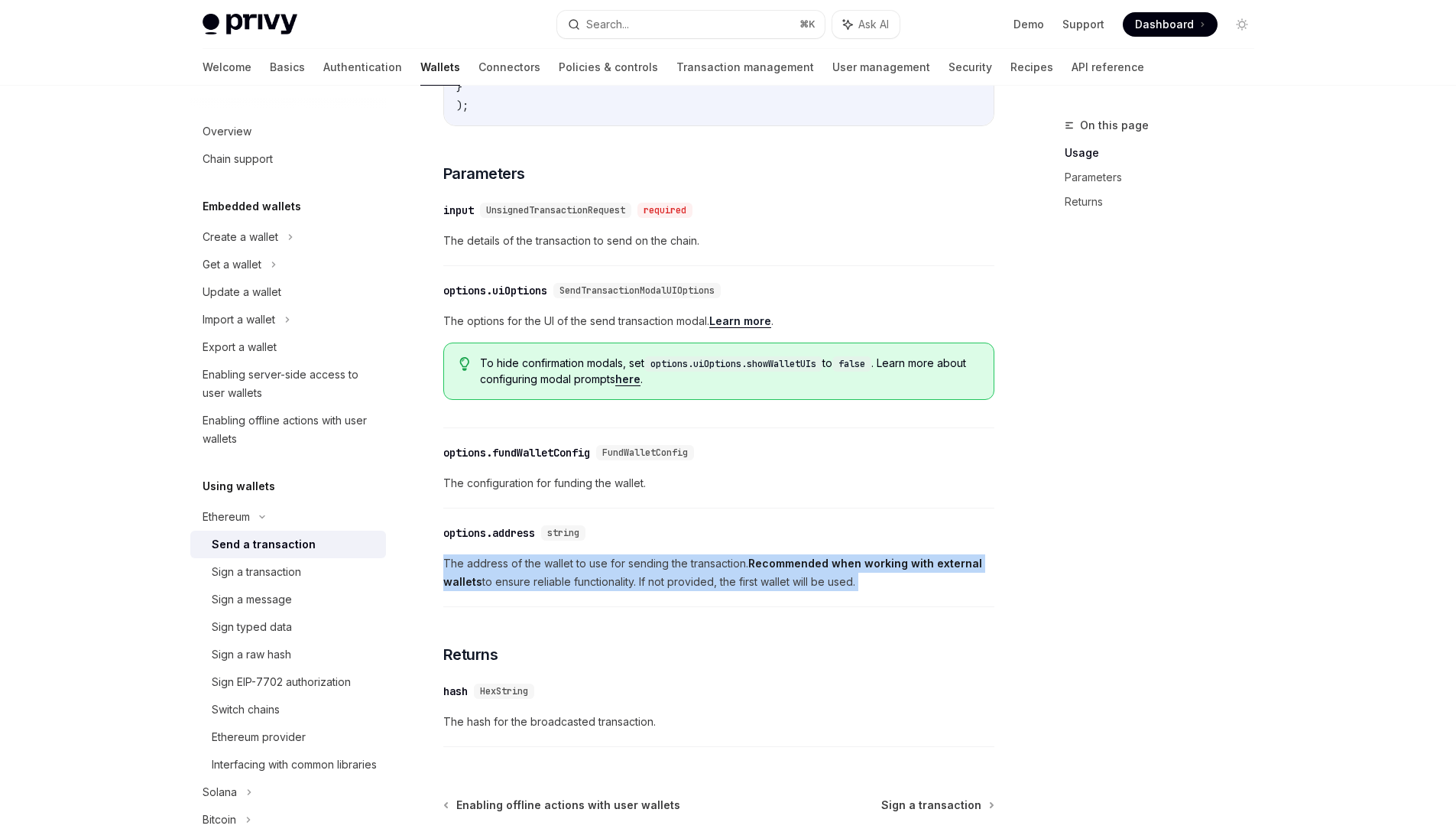
drag, startPoint x: 582, startPoint y: 602, endPoint x: 573, endPoint y: 597, distance: 10.3
click at [573, 591] on span "The address of the wallet to use for sending the transaction. Recommended when …" at bounding box center [719, 572] width 551 height 37
click at [572, 591] on span "The address of the wallet to use for sending the transaction. Recommended when …" at bounding box center [719, 572] width 551 height 37
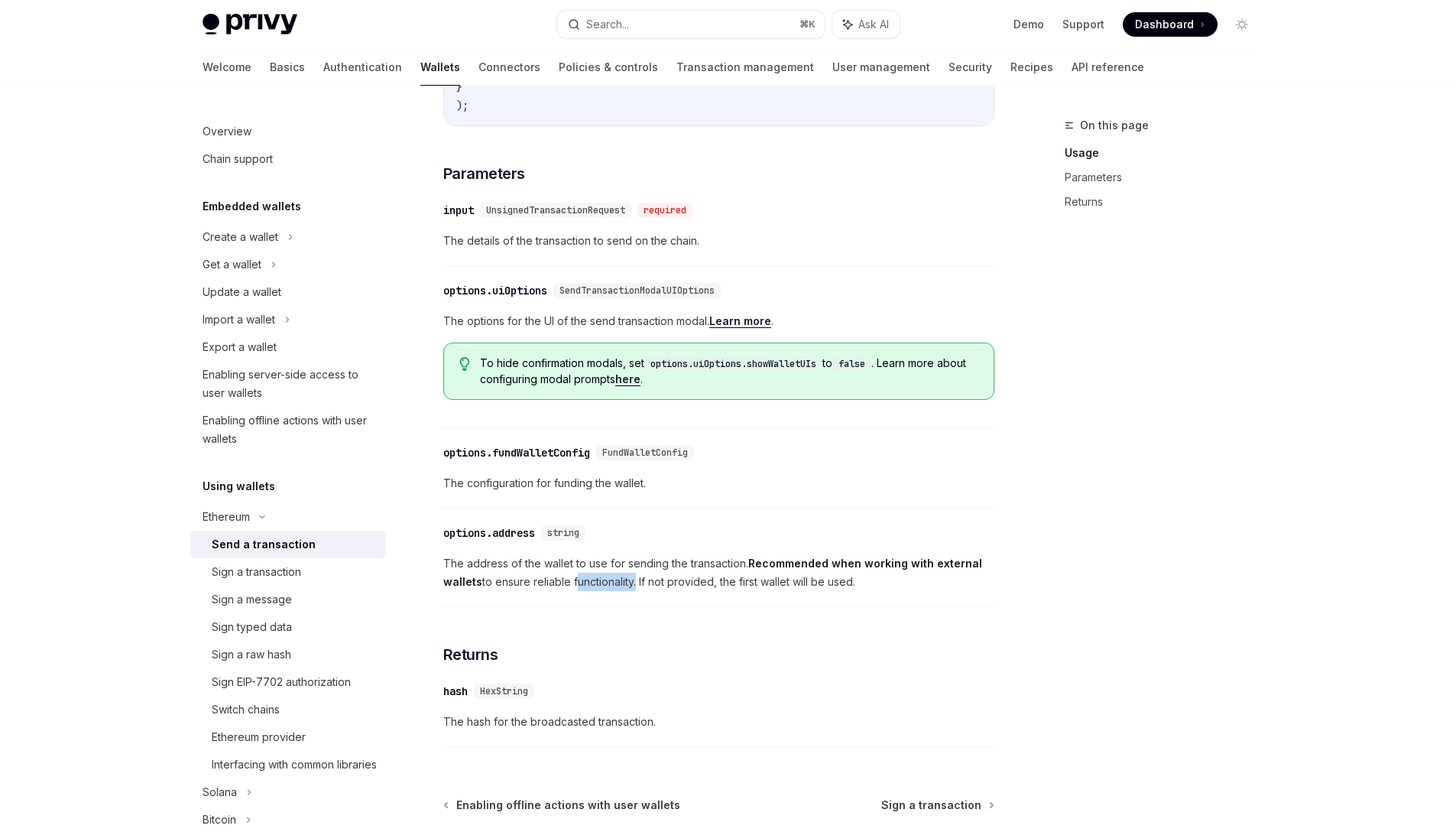
click at [572, 591] on span "The address of the wallet to use for sending the transaction. Recommended when …" at bounding box center [719, 572] width 551 height 37
click at [571, 591] on span "The address of the wallet to use for sending the transaction. Recommended when …" at bounding box center [719, 572] width 551 height 37
click at [536, 589] on span "The address of the wallet to use for sending the transaction. Recommended when …" at bounding box center [719, 572] width 551 height 37
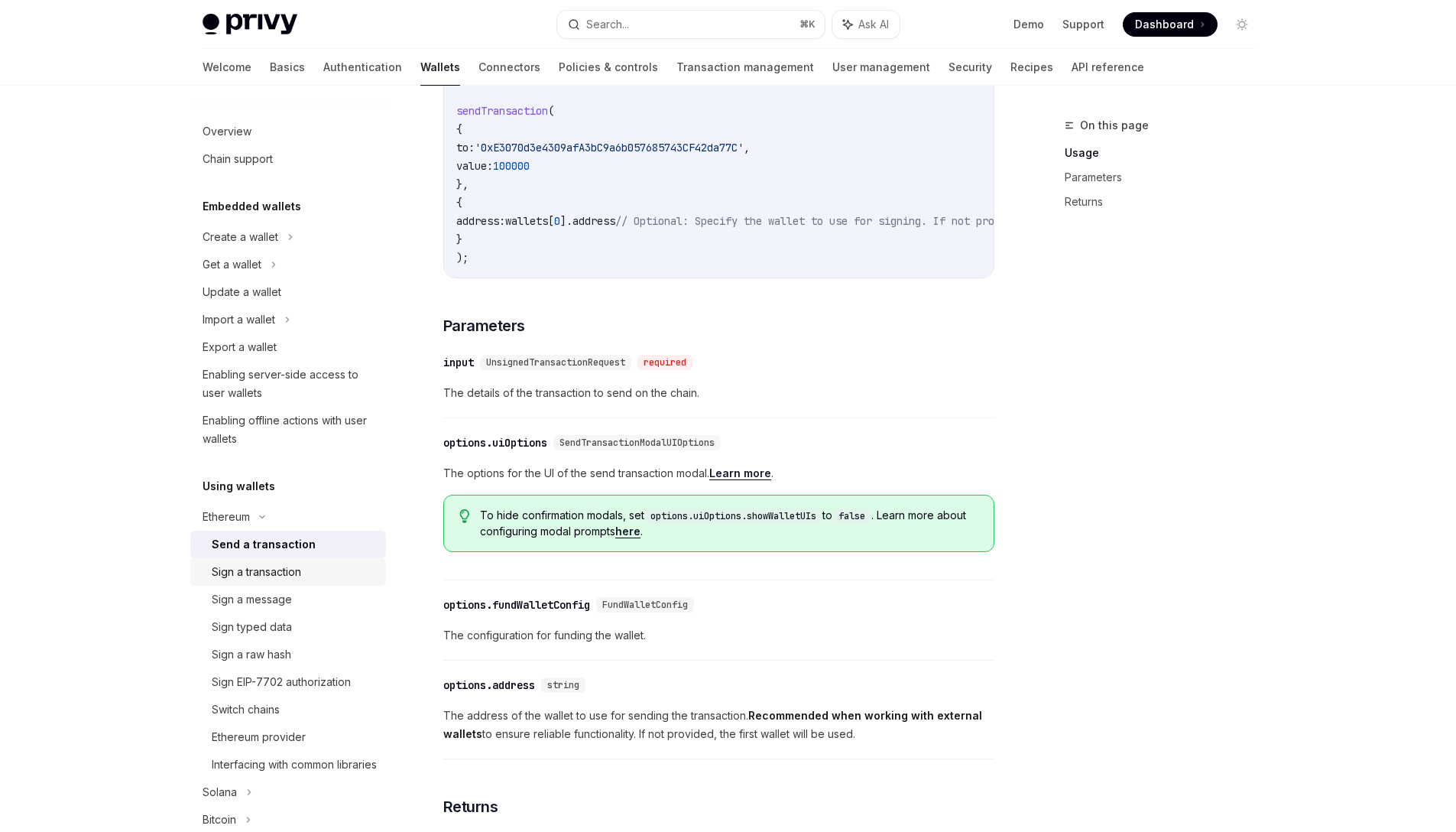
scroll to position [420, 0]
click at [286, 604] on div "Sign a message" at bounding box center [252, 599] width 81 height 18
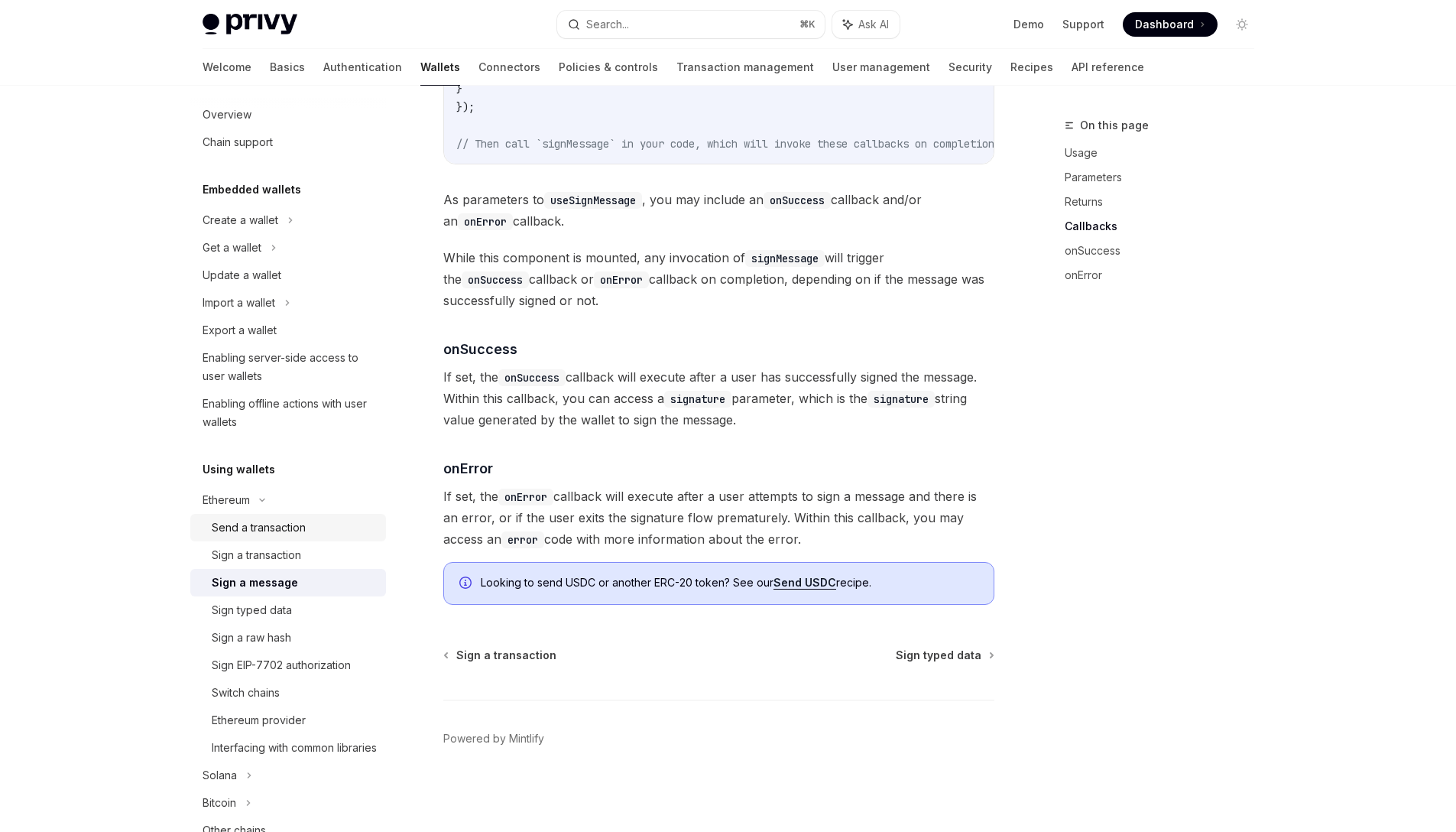
scroll to position [40, 0]
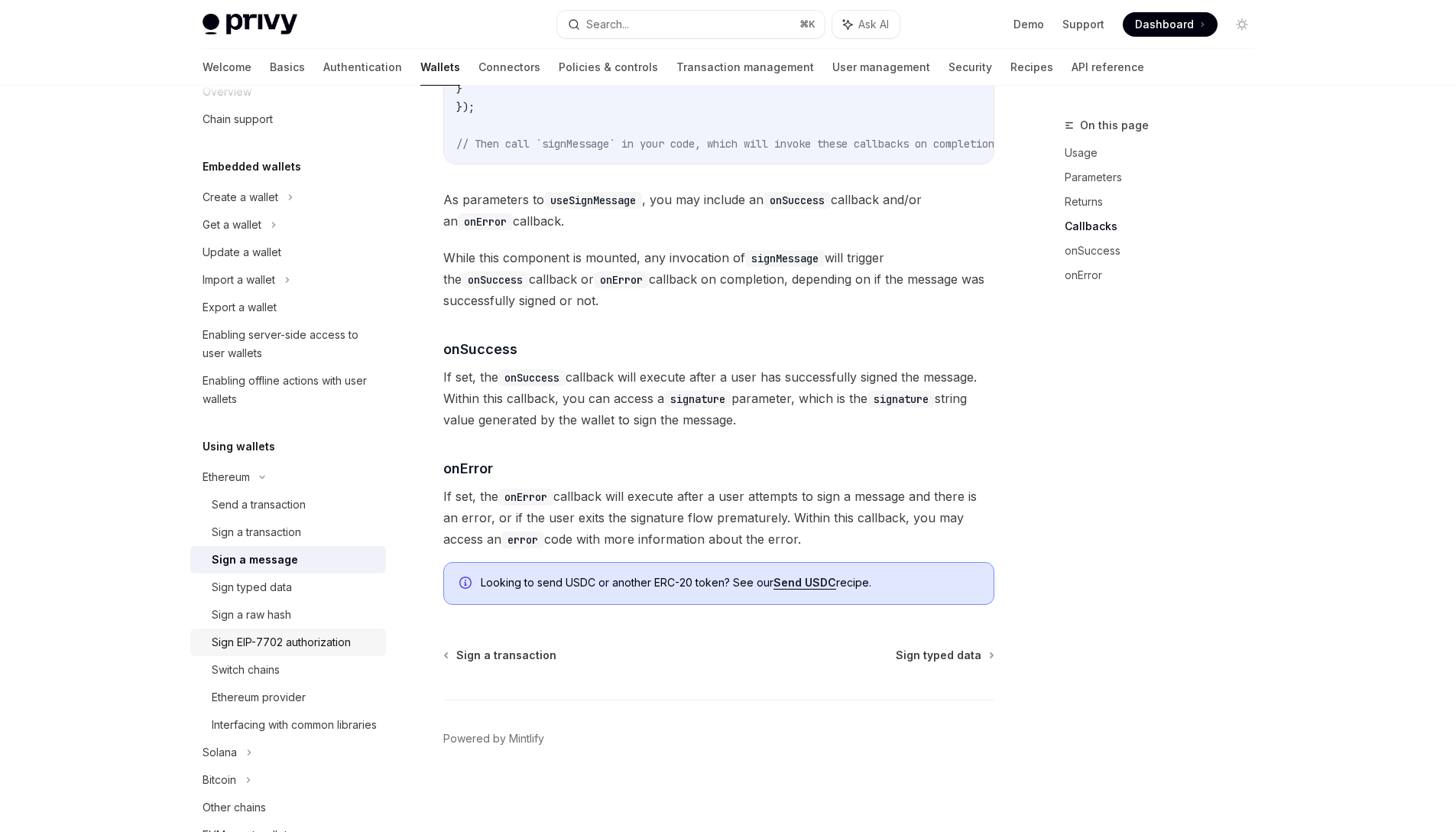
click at [299, 640] on div "Sign EIP-7702 authorization" at bounding box center [282, 642] width 139 height 18
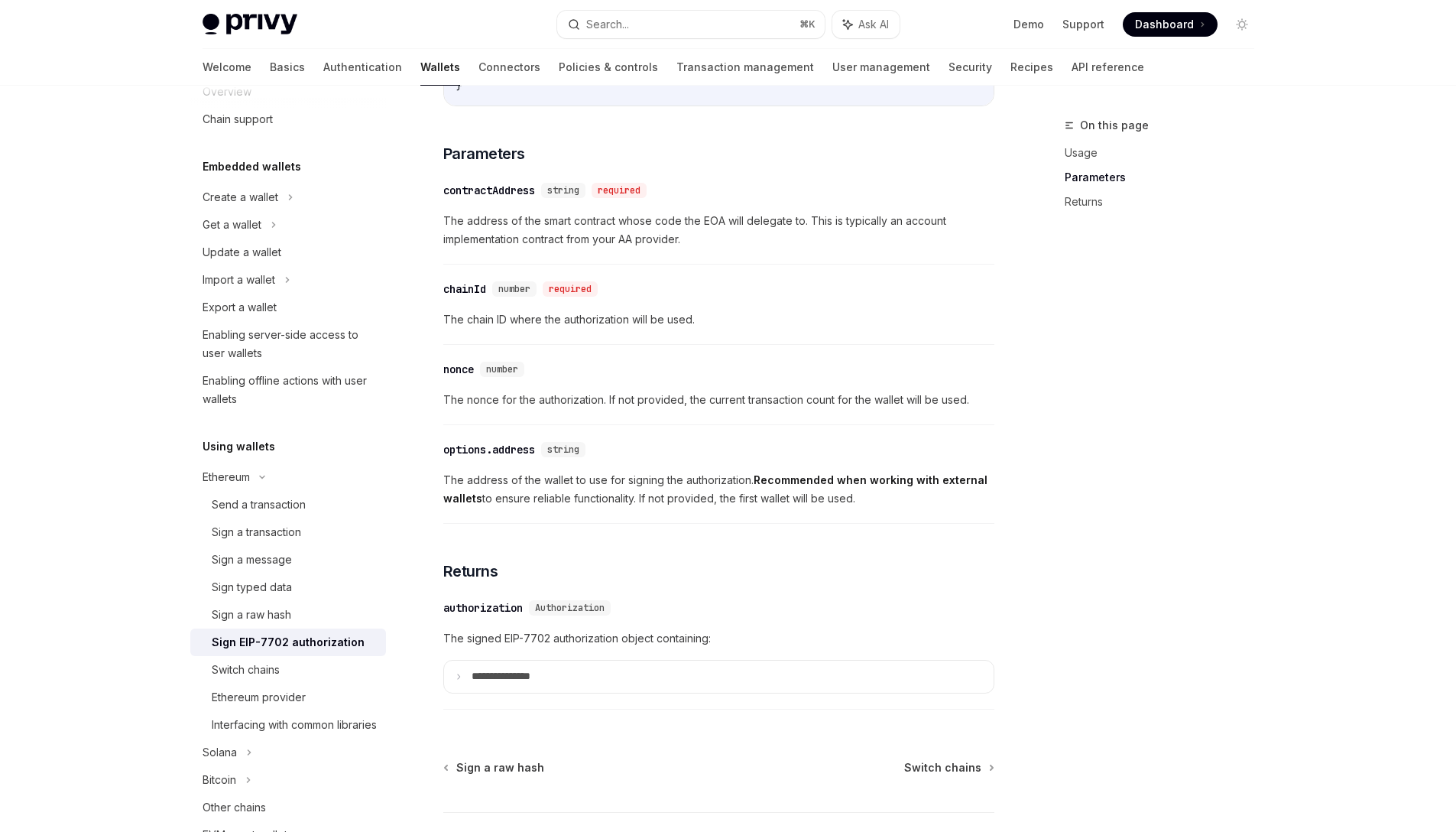
scroll to position [1184, 0]
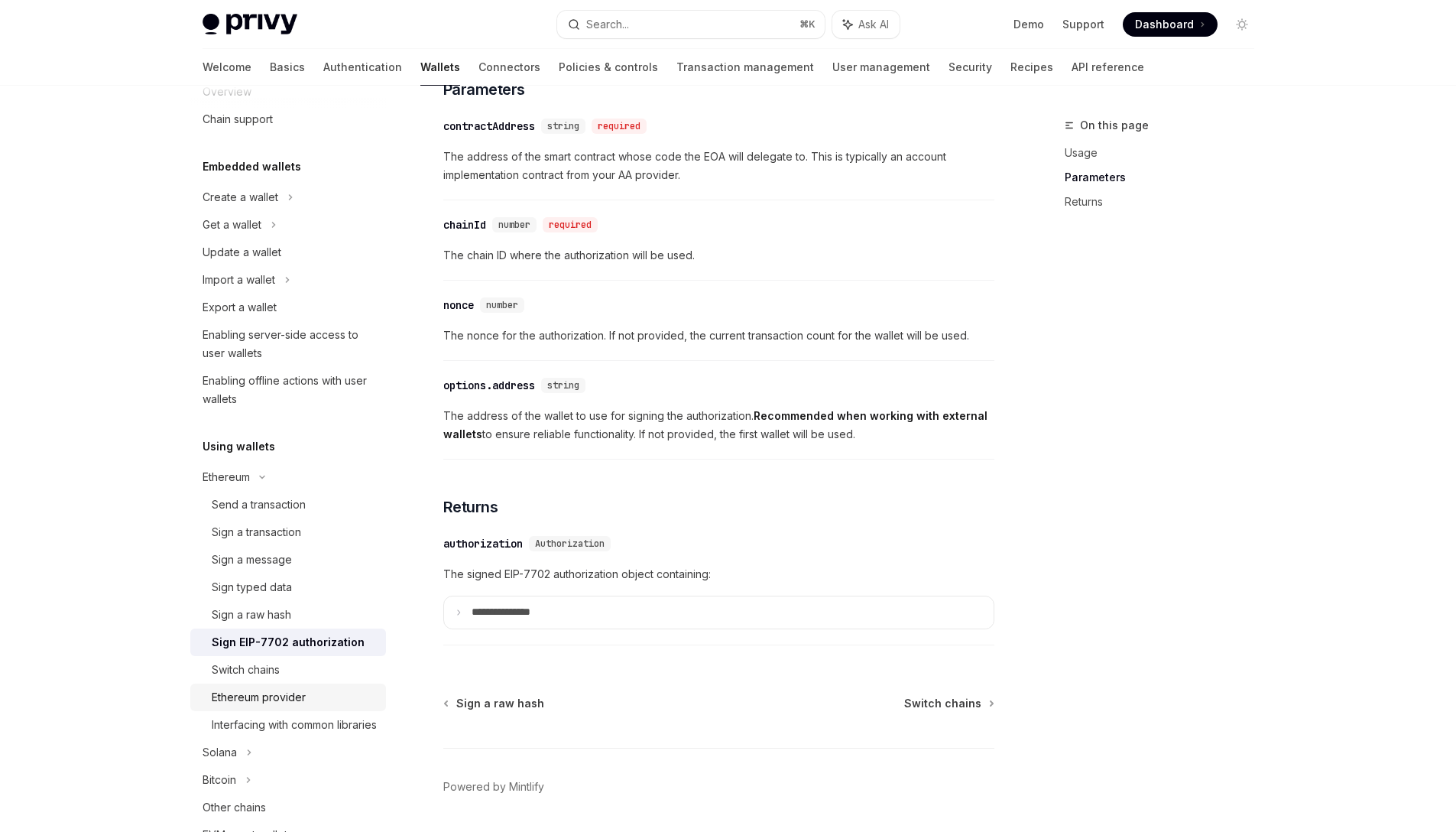
click at [275, 686] on link "Ethereum provider" at bounding box center [288, 697] width 196 height 27
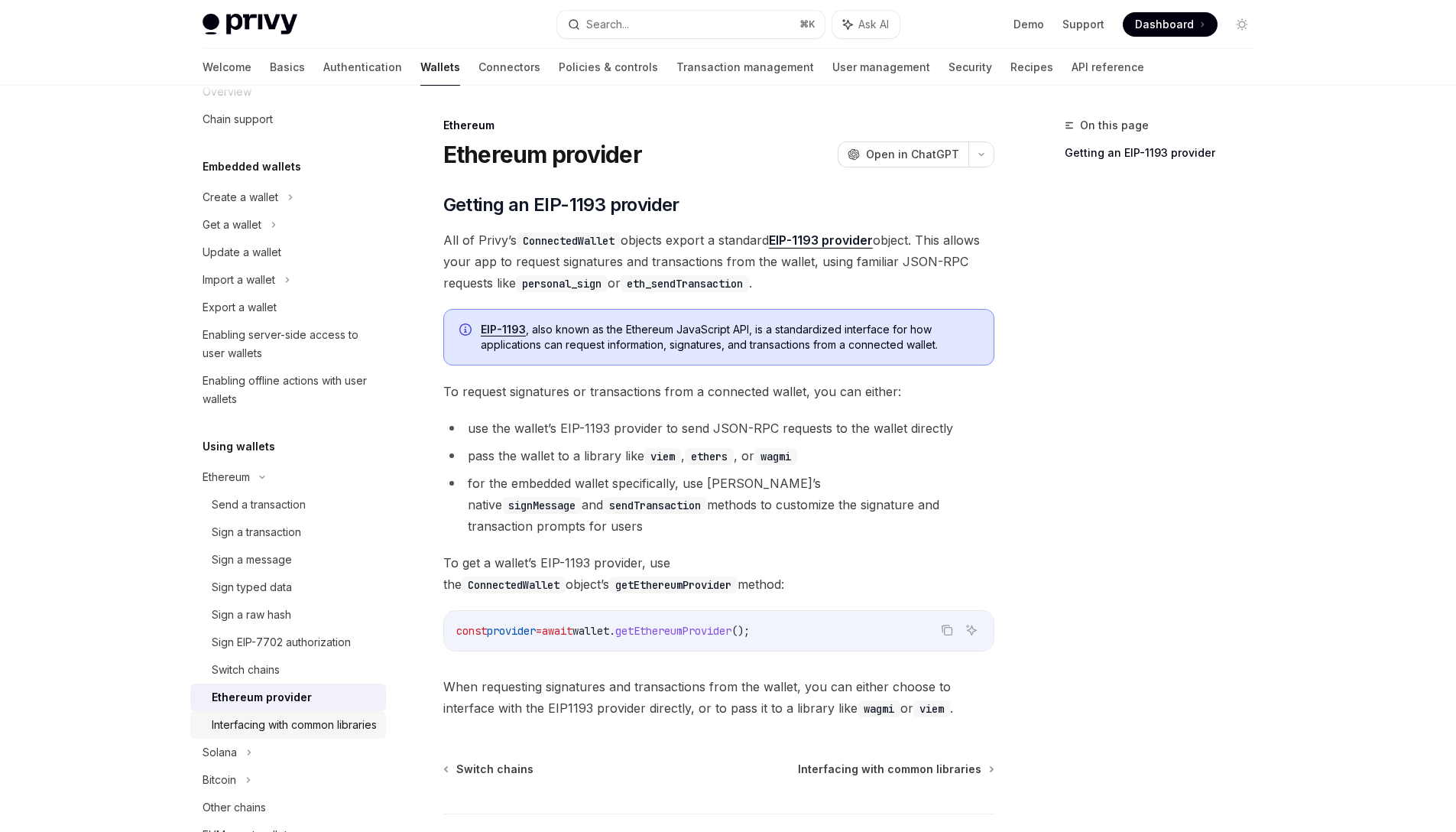
click at [292, 731] on div "Interfacing with common libraries" at bounding box center [294, 724] width 165 height 18
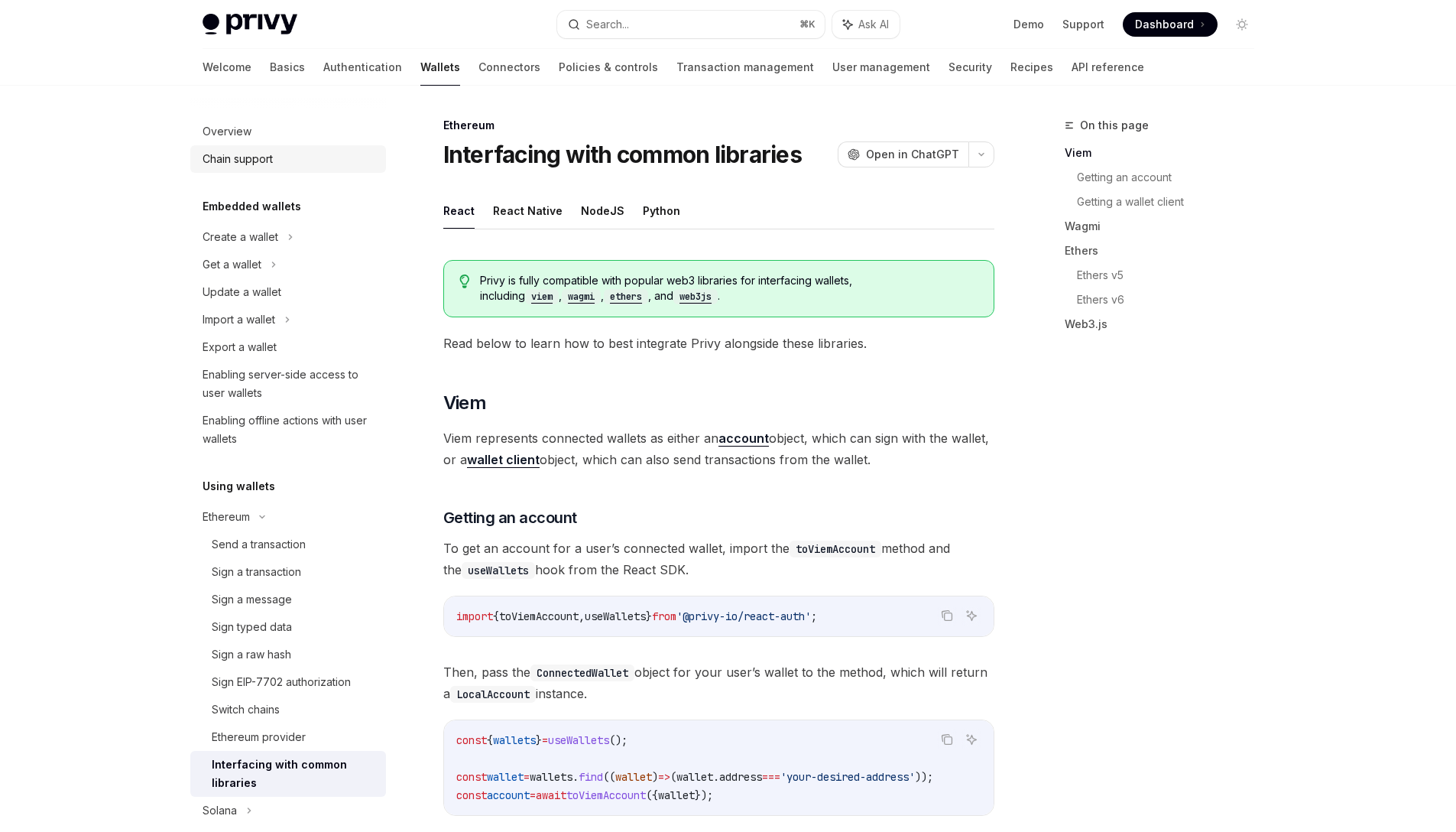
click at [246, 154] on div "Chain support" at bounding box center [238, 158] width 70 height 18
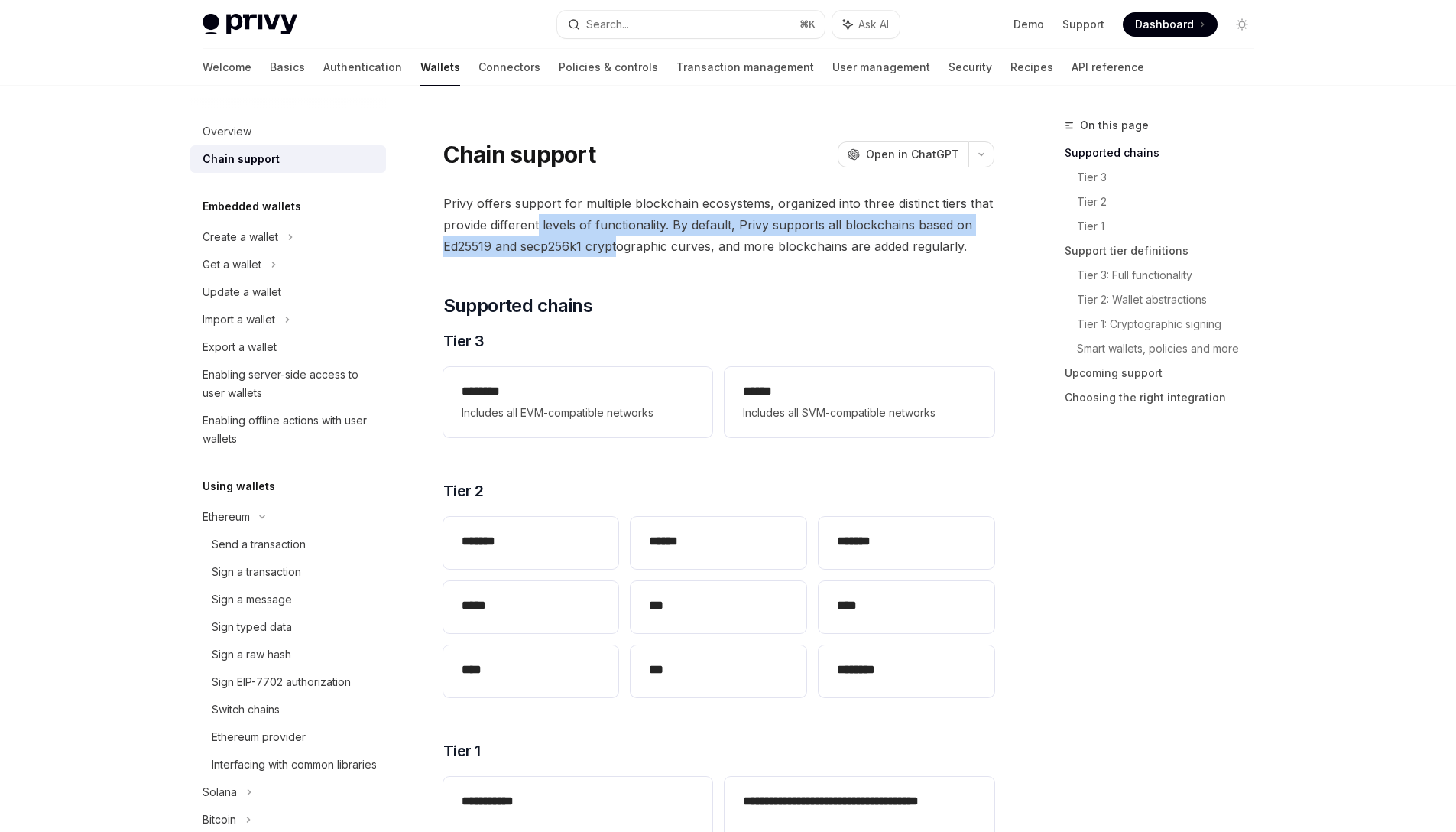
drag, startPoint x: 542, startPoint y: 232, endPoint x: 631, endPoint y: 247, distance: 90.3
click at [624, 247] on span "Privy offers support for multiple blockchain ecosystems, organized into three d…" at bounding box center [719, 225] width 551 height 64
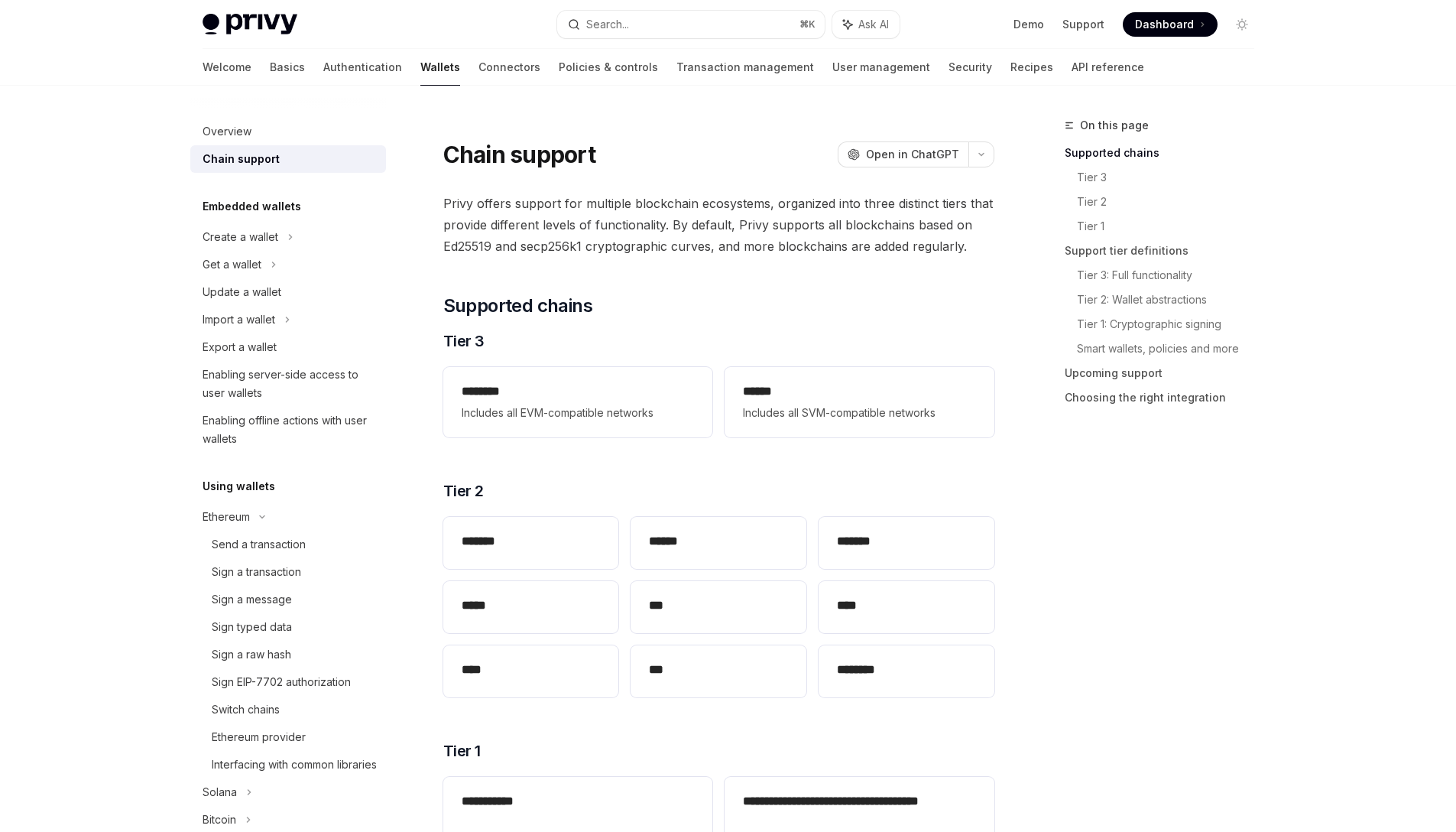
click at [631, 246] on span "Privy offers support for multiple blockchain ecosystems, organized into three d…" at bounding box center [719, 225] width 551 height 64
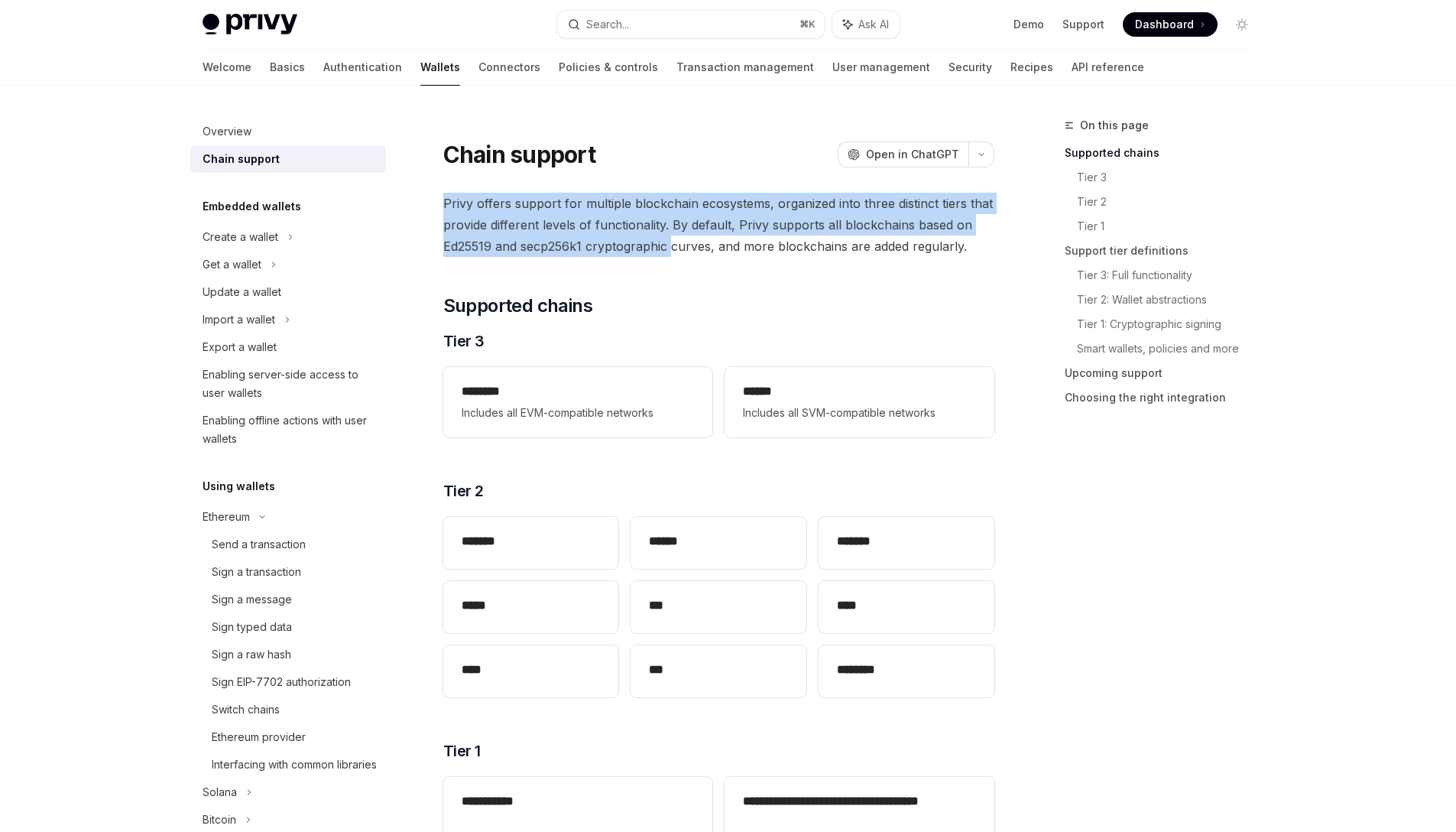
drag, startPoint x: 673, startPoint y: 246, endPoint x: 575, endPoint y: 185, distance: 115.4
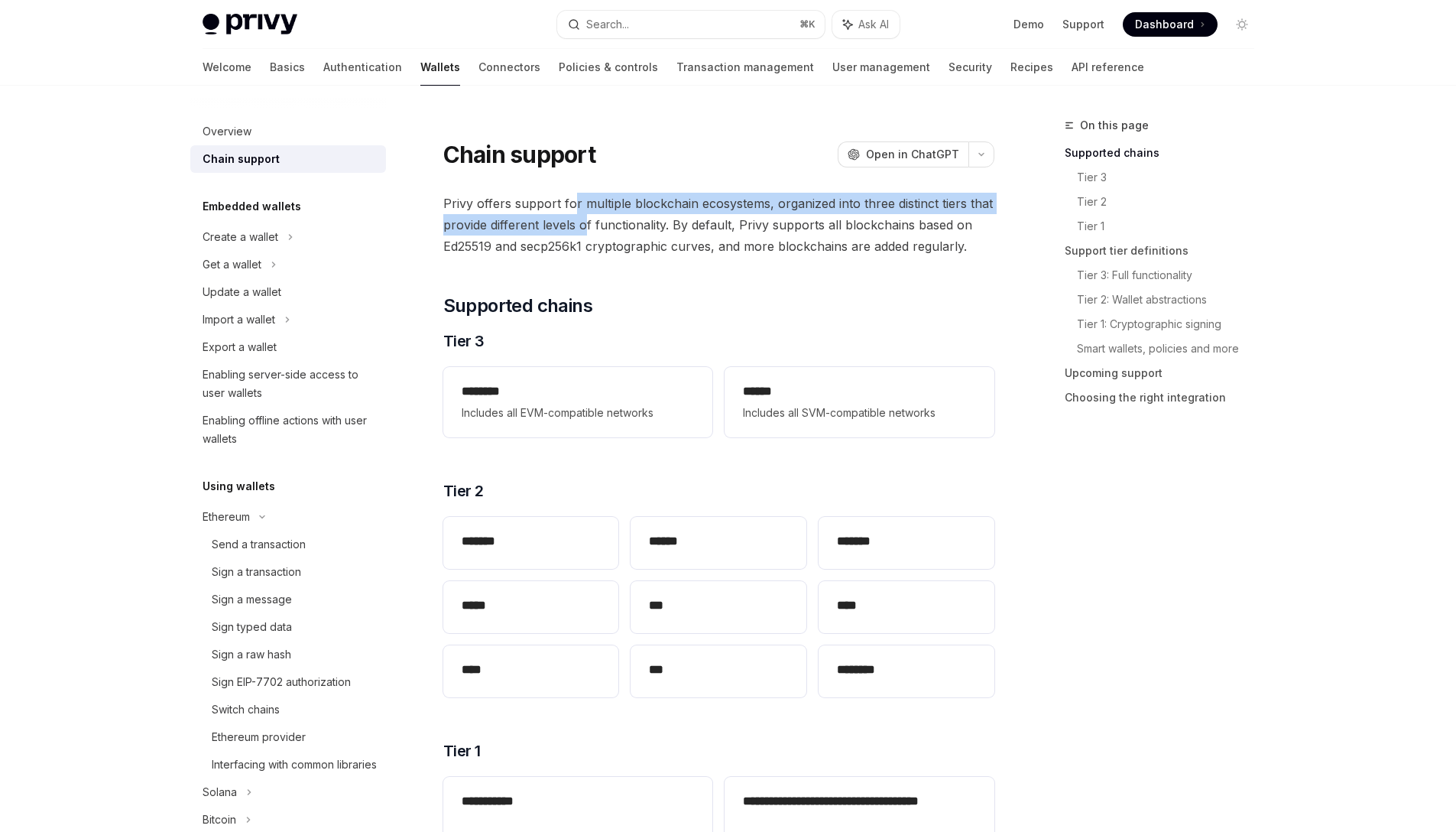
drag, startPoint x: 577, startPoint y: 214, endPoint x: 586, endPoint y: 237, distance: 24.7
click at [585, 234] on span "Privy offers support for multiple blockchain ecosystems, organized into three d…" at bounding box center [719, 225] width 551 height 64
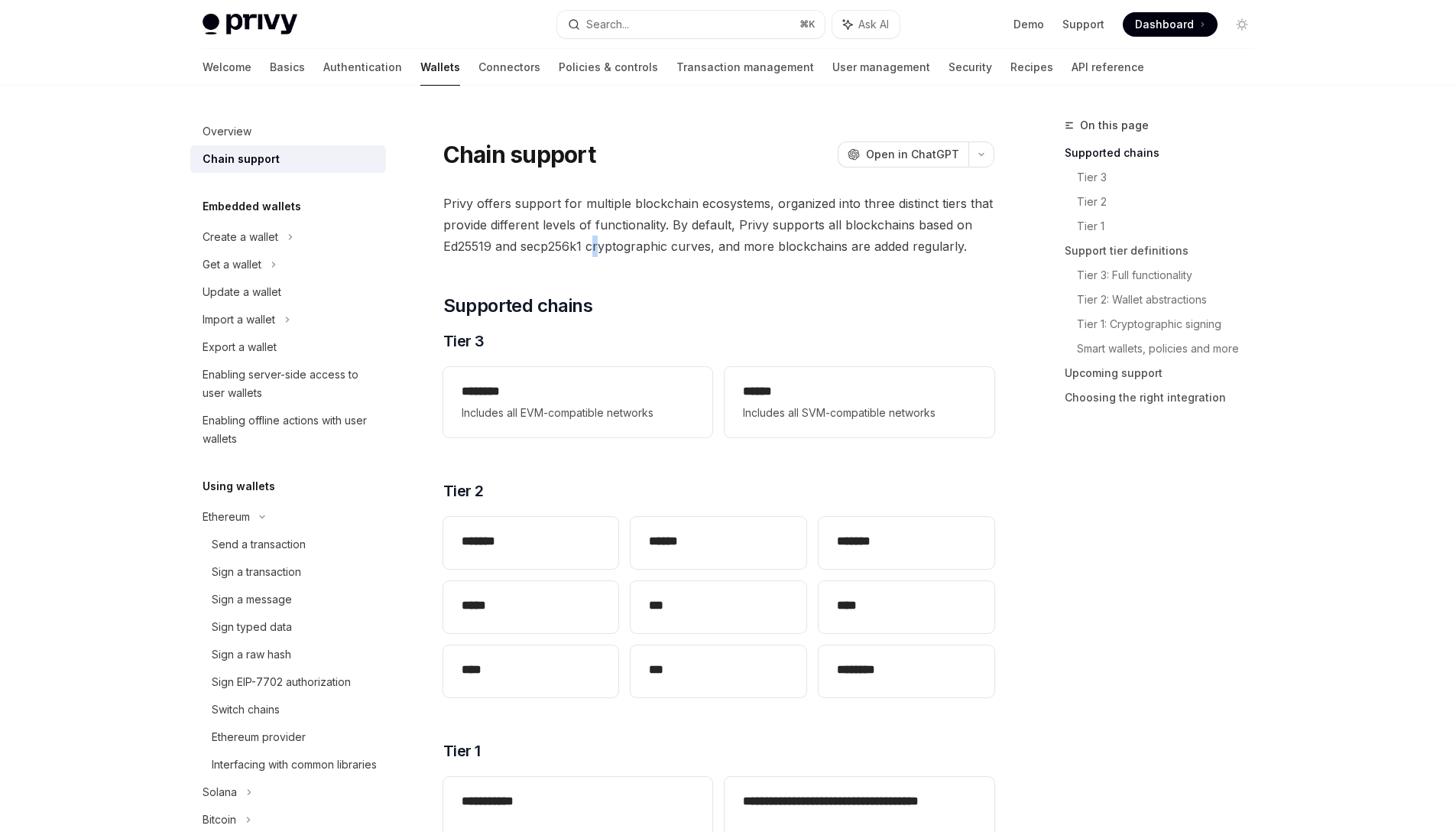
drag, startPoint x: 592, startPoint y: 250, endPoint x: 691, endPoint y: 254, distance: 99.1
click at [602, 255] on span "Privy offers support for multiple blockchain ecosystems, organized into three d…" at bounding box center [719, 225] width 551 height 64
click at [695, 252] on span "Privy offers support for multiple blockchain ecosystems, organized into three d…" at bounding box center [719, 225] width 551 height 64
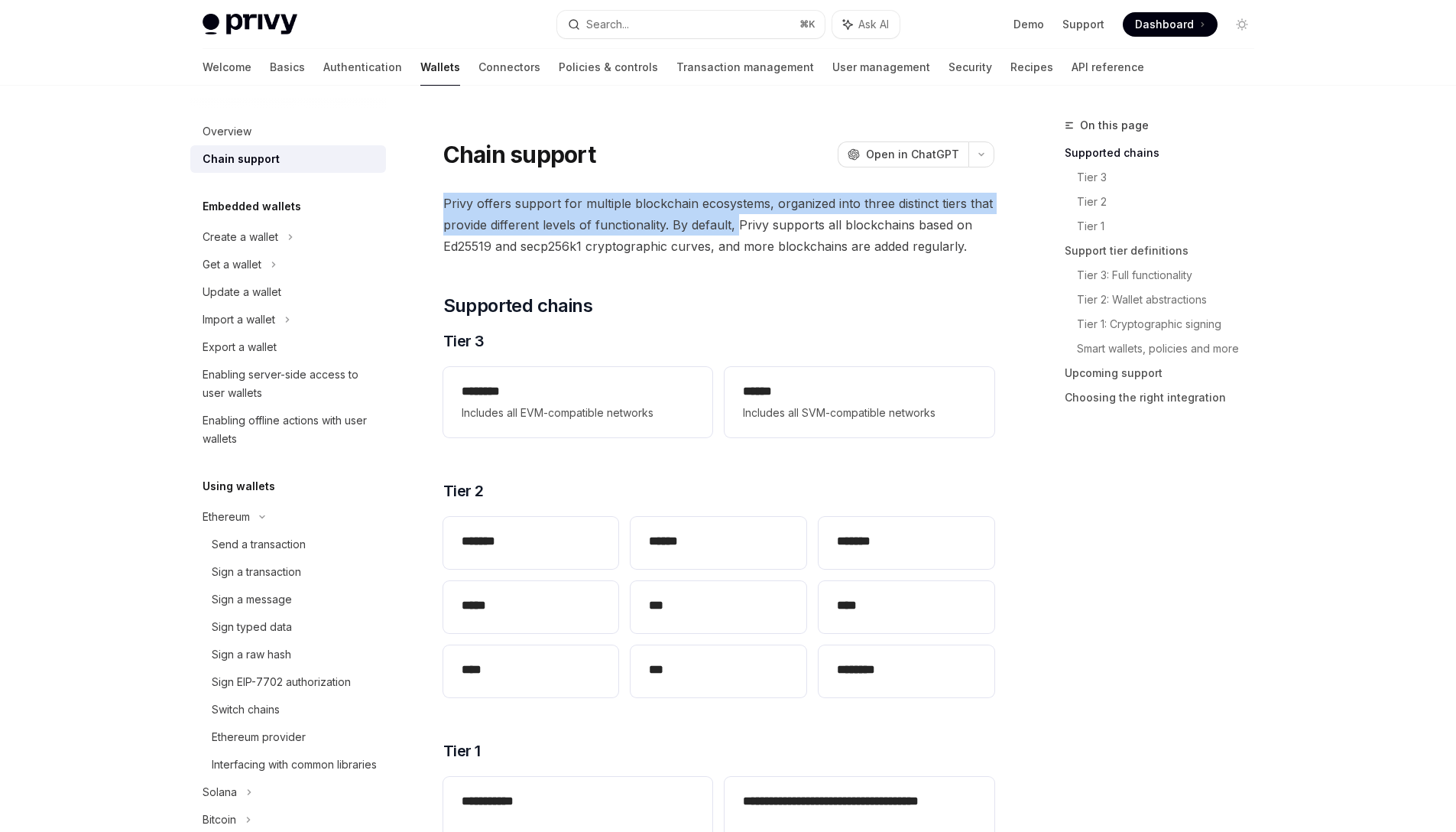
drag, startPoint x: 738, startPoint y: 233, endPoint x: 609, endPoint y: 188, distance: 136.6
drag, startPoint x: 609, startPoint y: 188, endPoint x: 648, endPoint y: 237, distance: 62.6
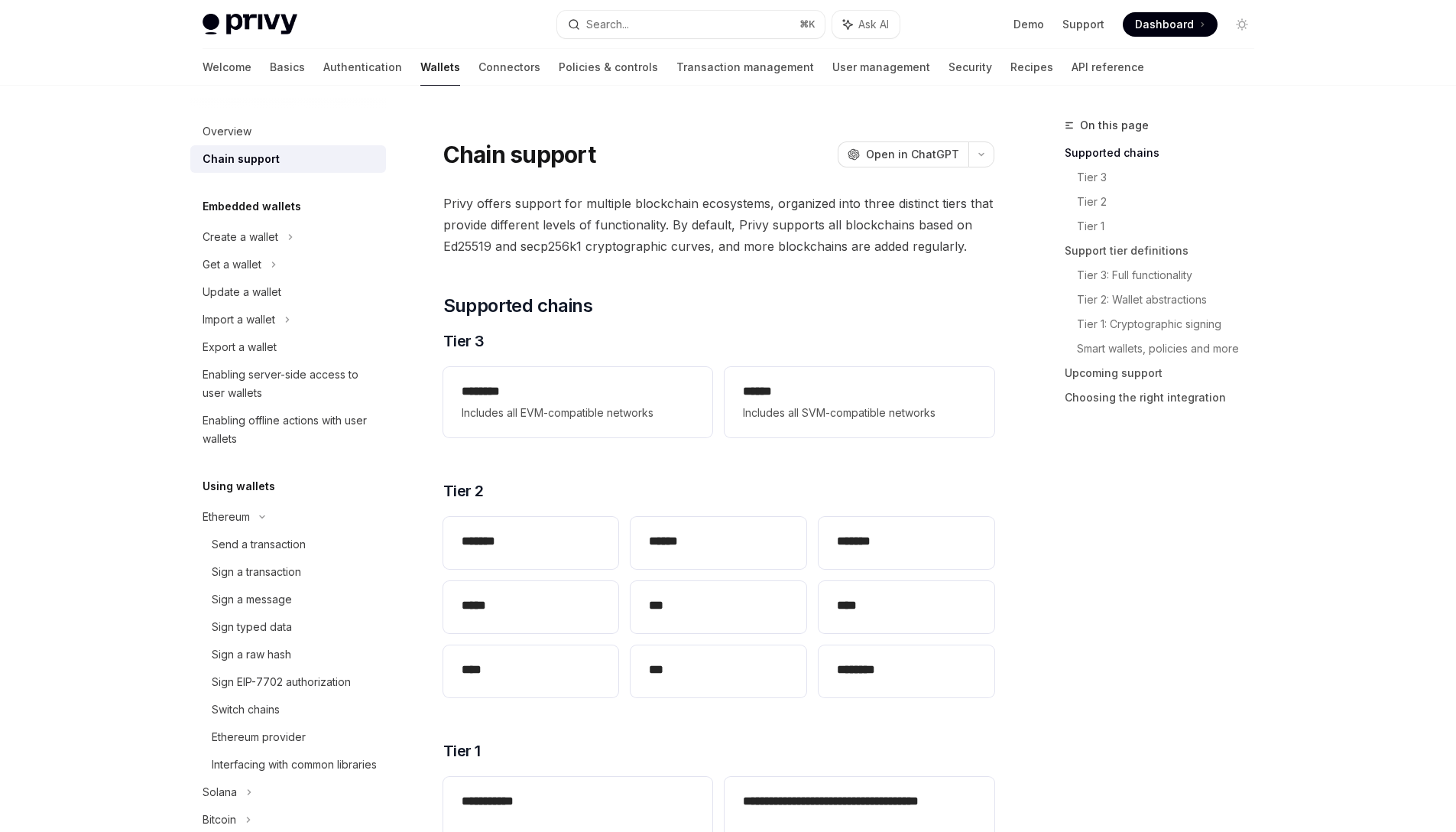
drag, startPoint x: 648, startPoint y: 237, endPoint x: 519, endPoint y: 203, distance: 133.4
click at [648, 236] on span "Privy offers support for multiple blockchain ecosystems, organized into three d…" at bounding box center [719, 225] width 551 height 64
click at [294, 122] on div "Overview" at bounding box center [289, 131] width 174 height 18
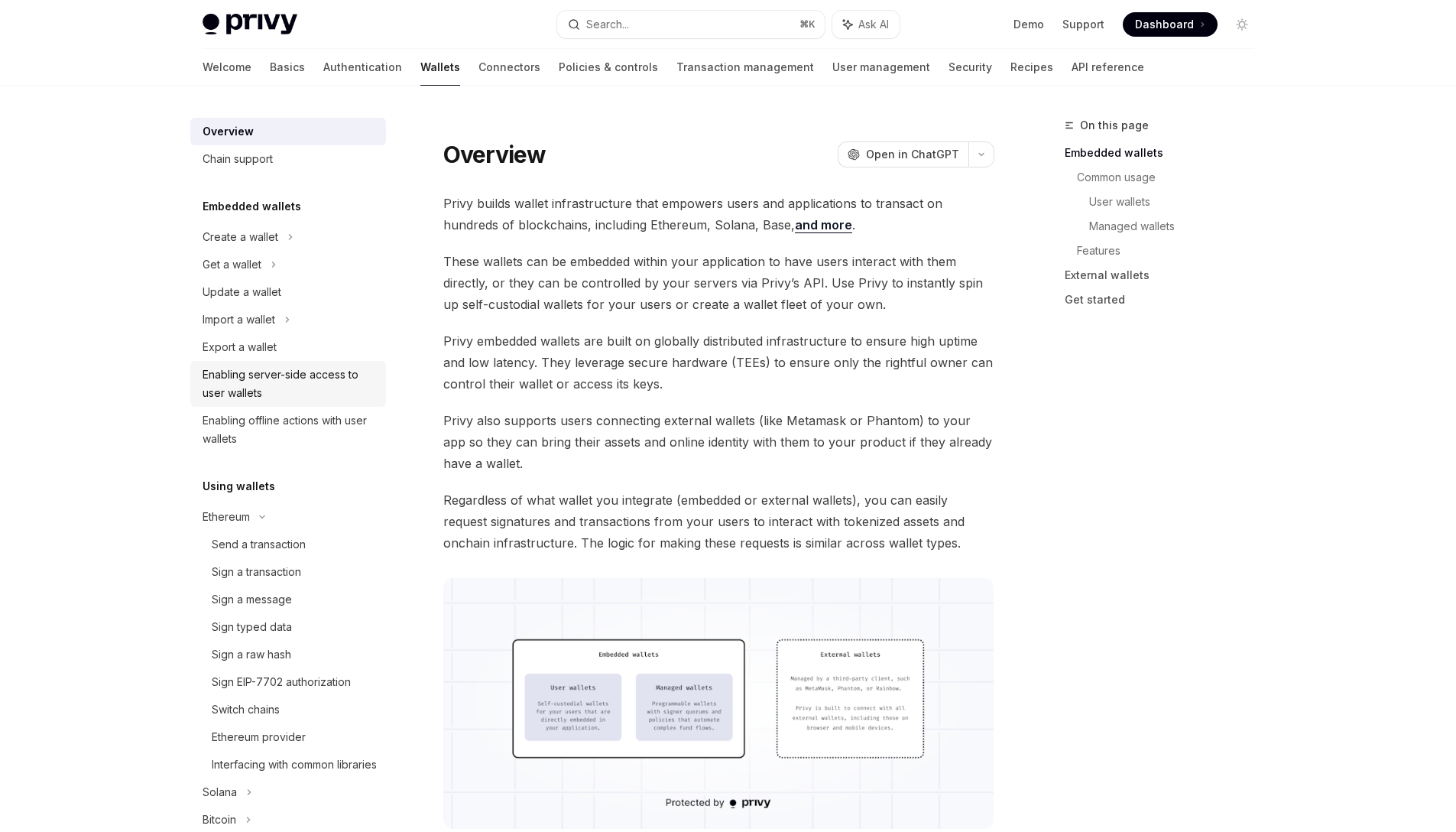
click at [278, 381] on div "Enabling server-side access to user wallets" at bounding box center [289, 384] width 174 height 37
type textarea "*"
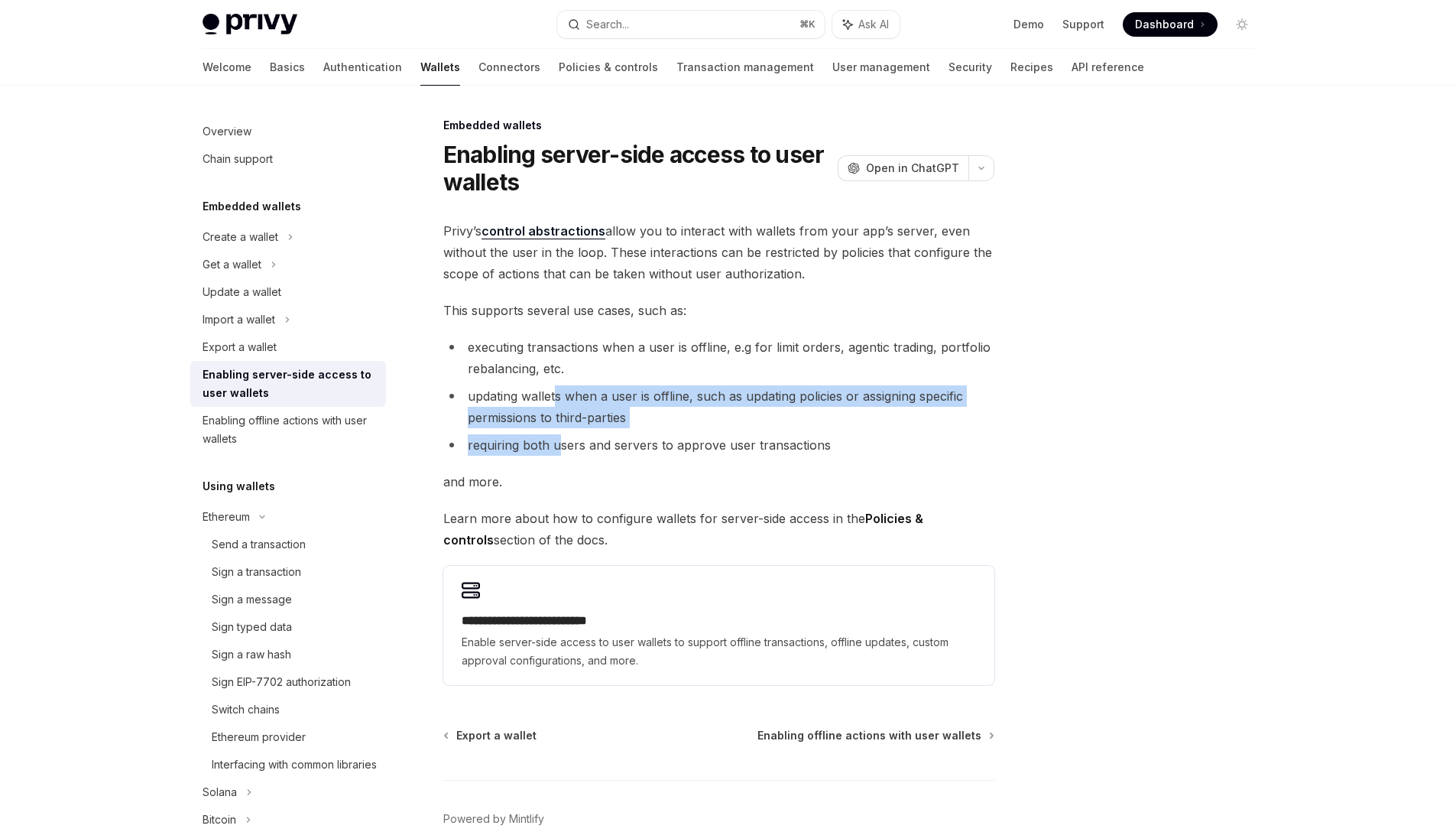
drag, startPoint x: 554, startPoint y: 394, endPoint x: 563, endPoint y: 464, distance: 70.6
click at [563, 464] on div "**********" at bounding box center [719, 452] width 551 height 465
